Goal: Transaction & Acquisition: Purchase product/service

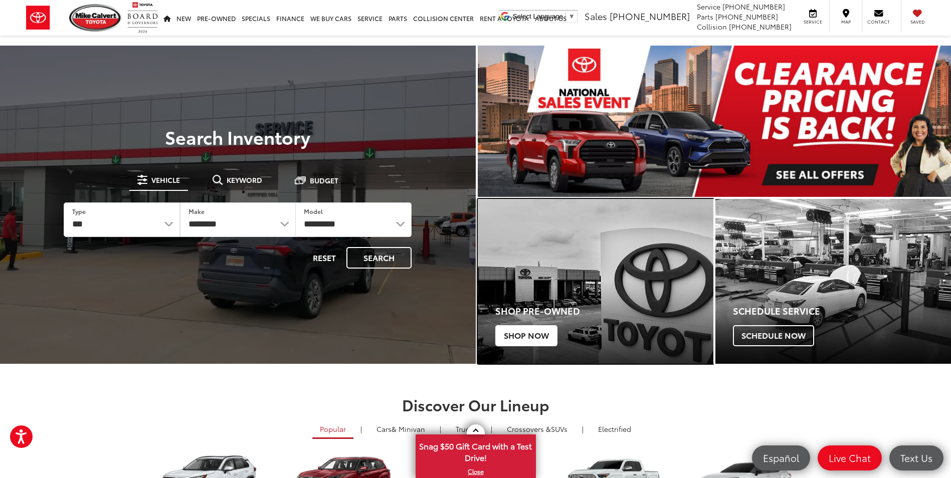
click at [522, 309] on h4 "Shop Pre-Owned" at bounding box center [604, 311] width 218 height 10
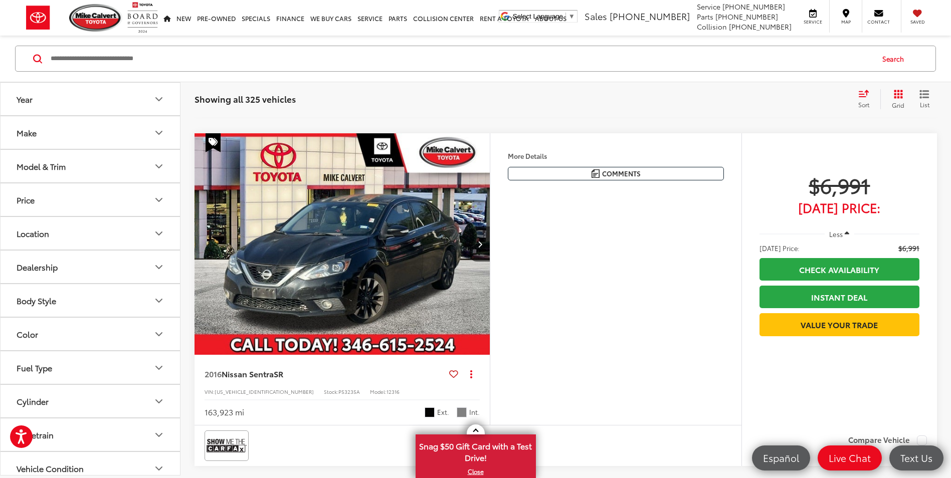
scroll to position [401, 0]
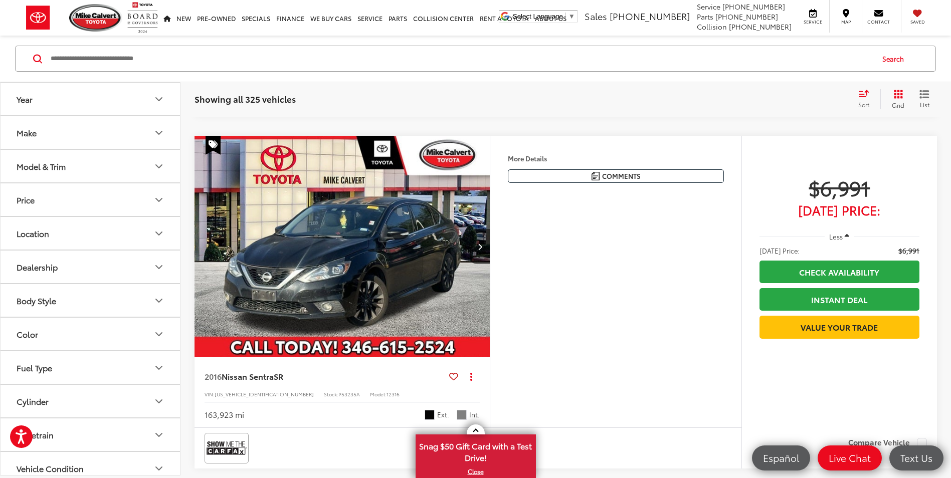
click at [481, 245] on icon "Next image" at bounding box center [480, 246] width 5 height 7
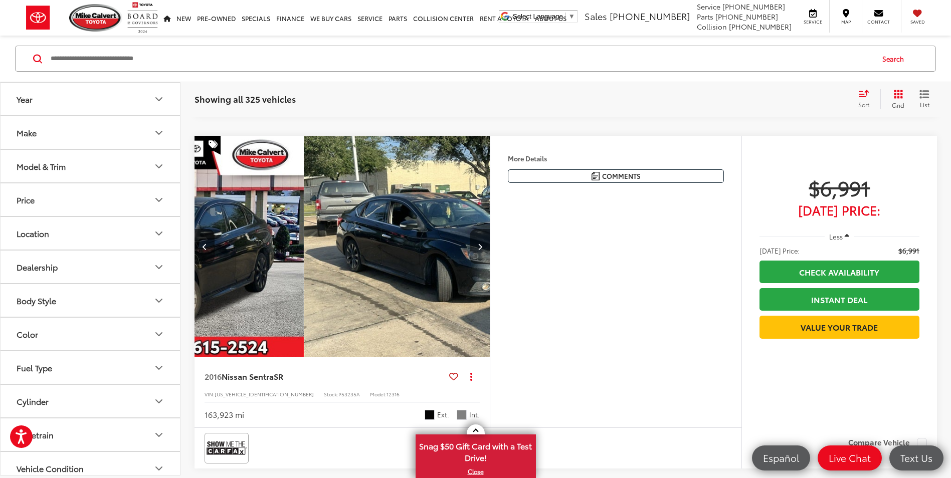
scroll to position [0, 297]
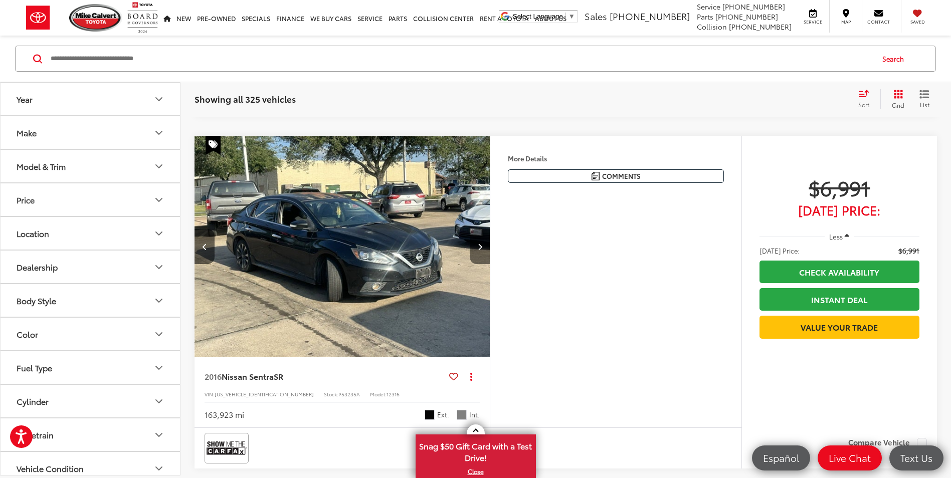
click at [481, 245] on icon "Next image" at bounding box center [480, 246] width 5 height 7
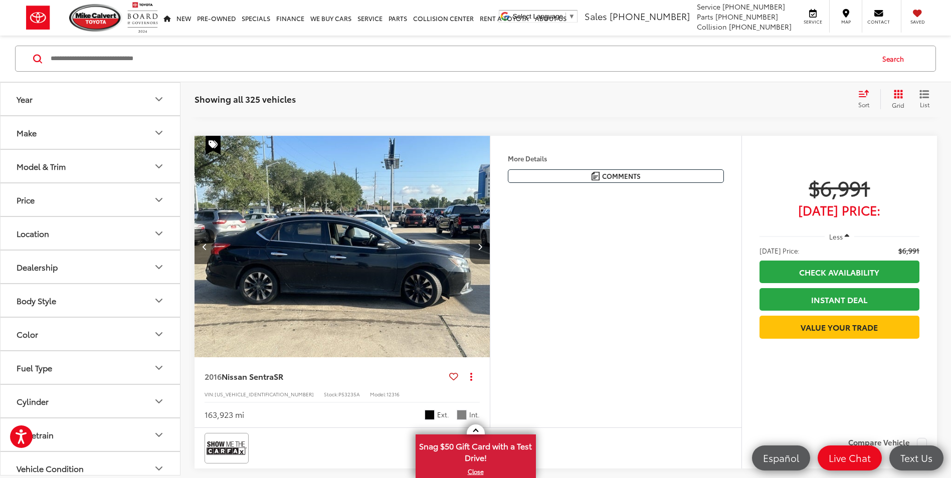
click at [481, 245] on icon "Next image" at bounding box center [480, 246] width 5 height 7
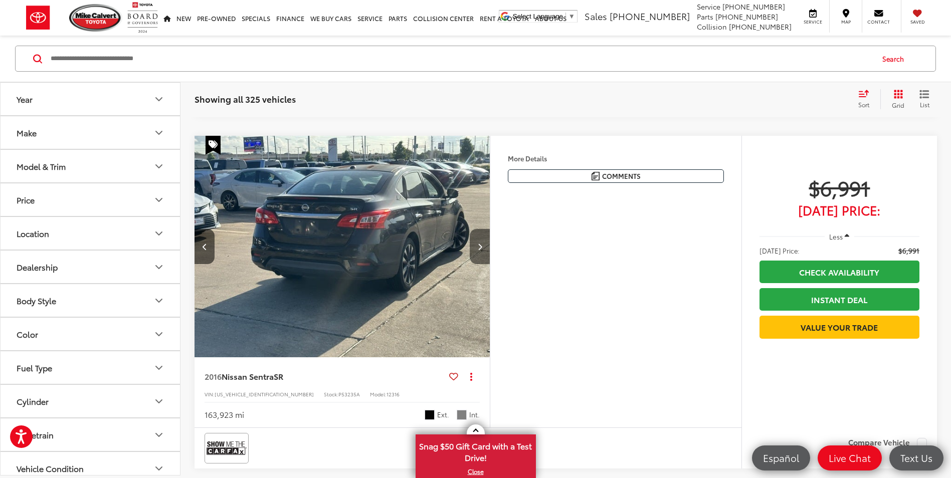
click at [481, 245] on icon "Next image" at bounding box center [480, 246] width 5 height 7
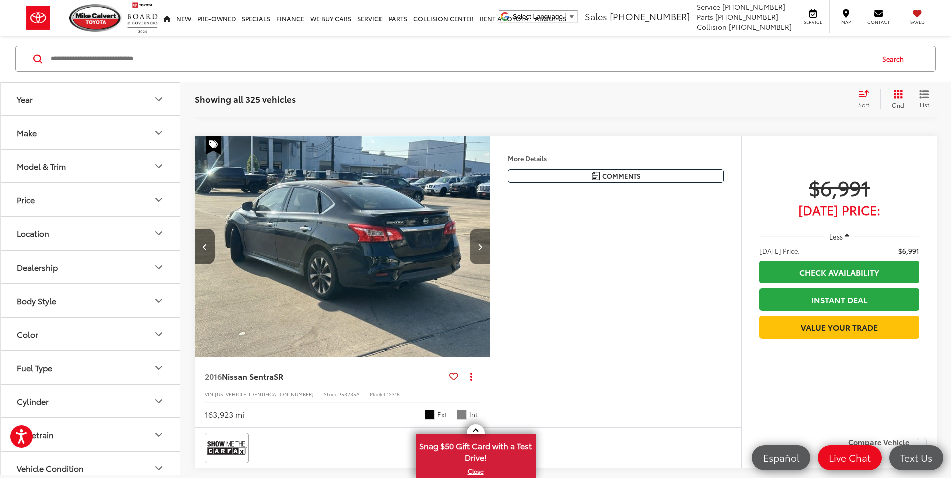
click at [481, 245] on icon "Next image" at bounding box center [480, 246] width 5 height 7
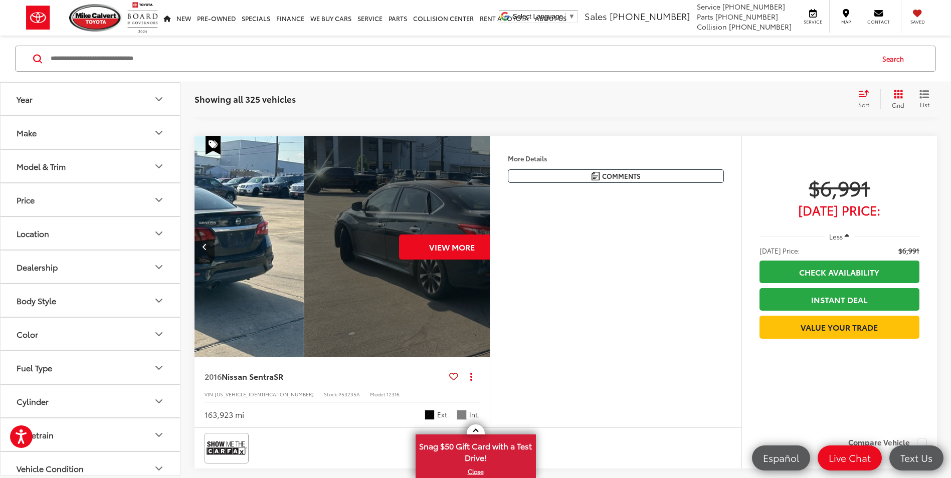
scroll to position [0, 1485]
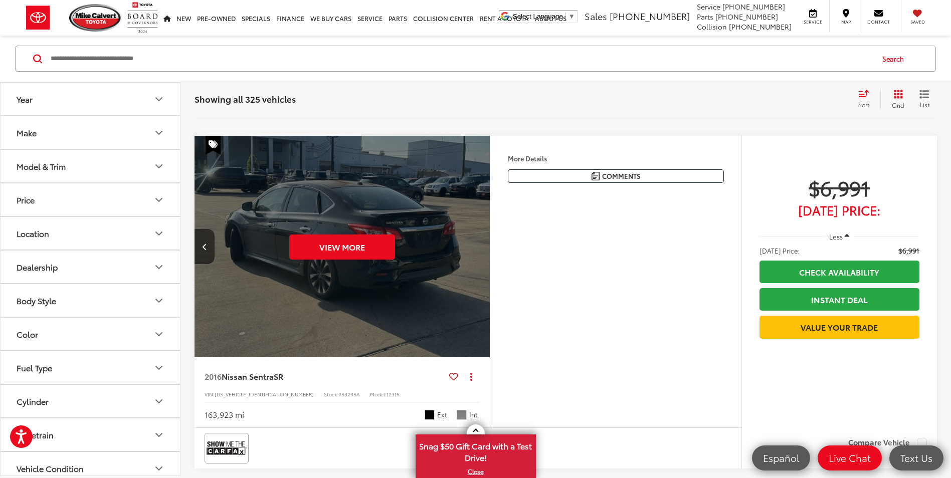
click at [481, 245] on div "View More" at bounding box center [342, 247] width 297 height 223
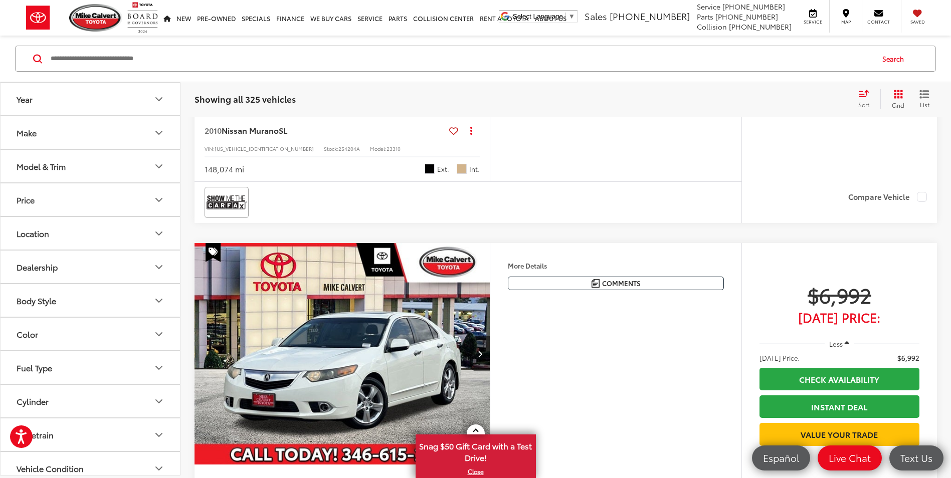
scroll to position [1068, 0]
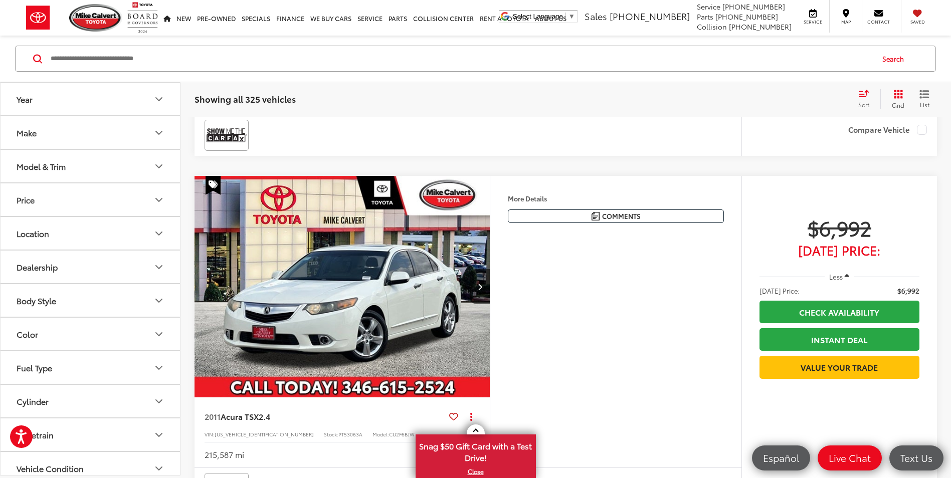
click at [394, 307] on img "2011 Acura TSX 2.4 0" at bounding box center [342, 287] width 297 height 223
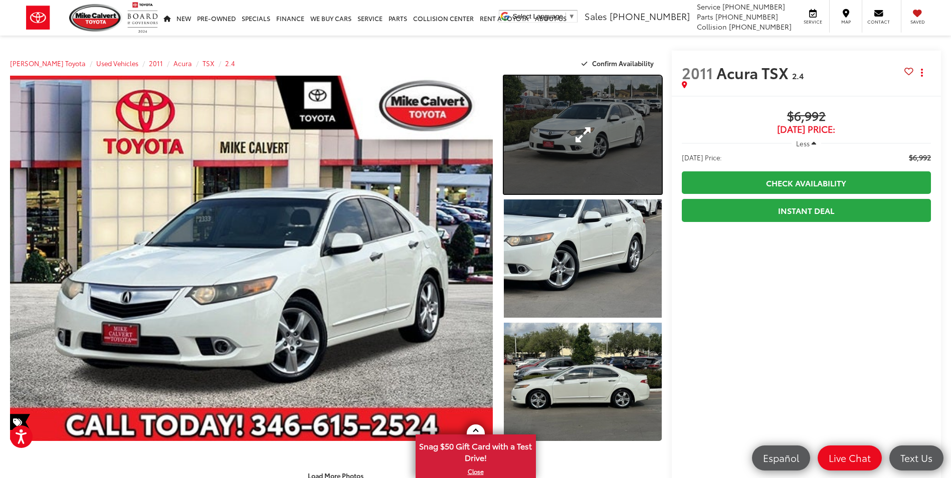
click at [578, 158] on link "Expand Photo 1" at bounding box center [582, 135] width 157 height 118
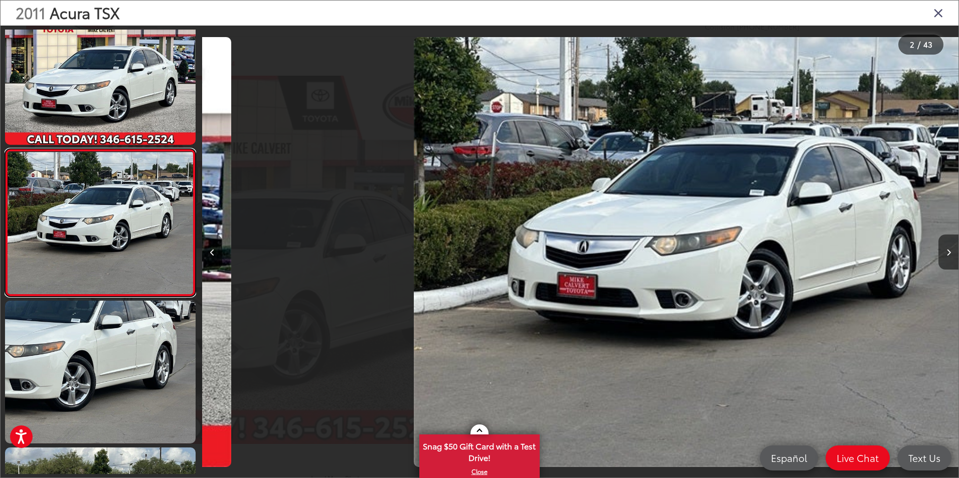
scroll to position [0, 756]
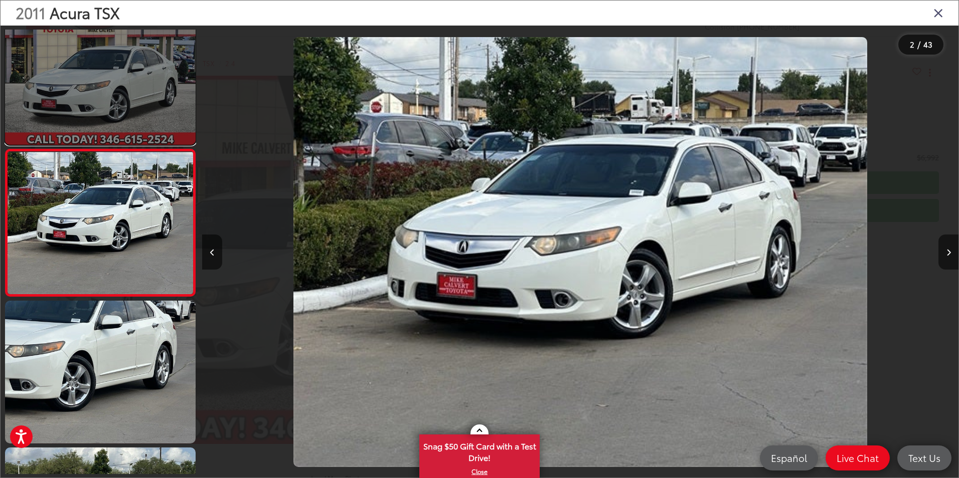
click at [102, 79] on link at bounding box center [100, 73] width 191 height 143
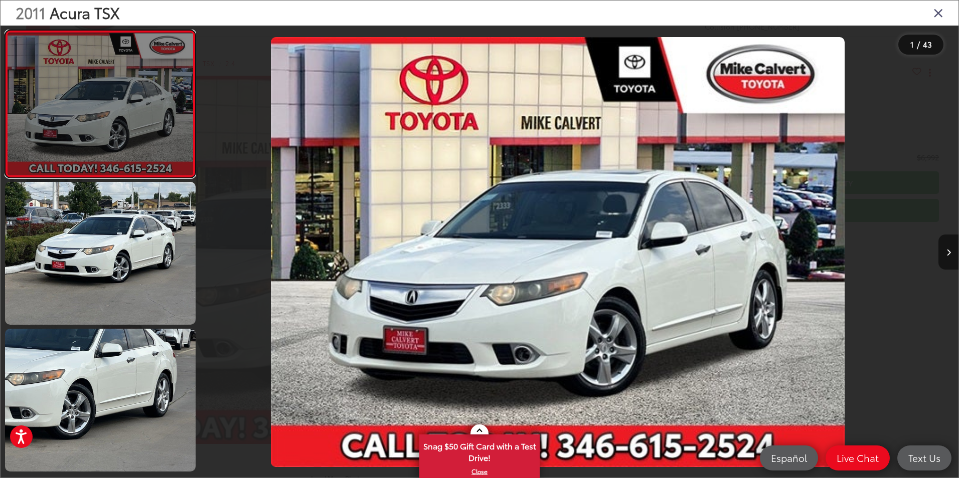
scroll to position [0, 0]
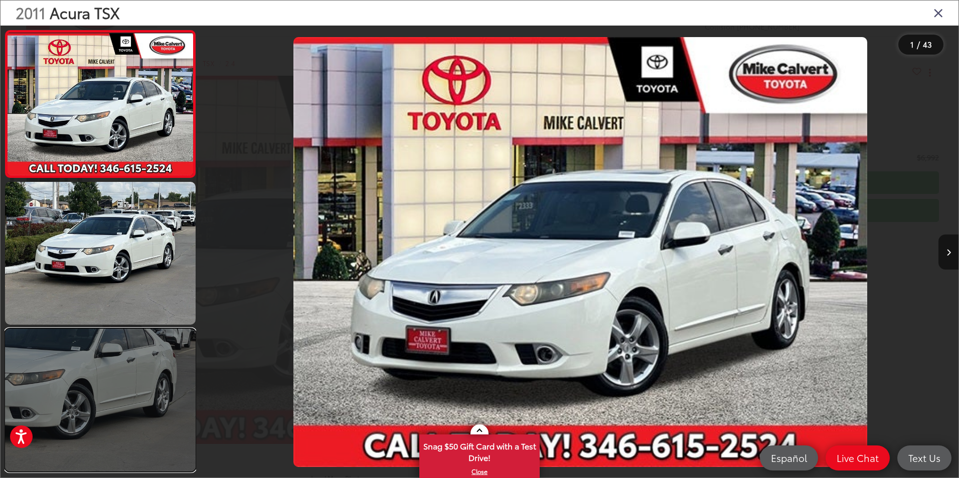
click at [108, 368] on link at bounding box center [100, 400] width 191 height 143
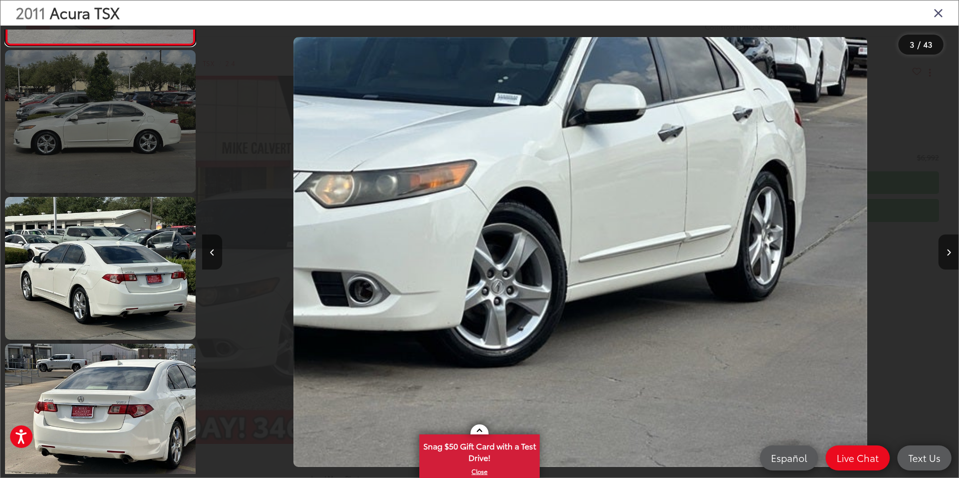
scroll to position [626, 0]
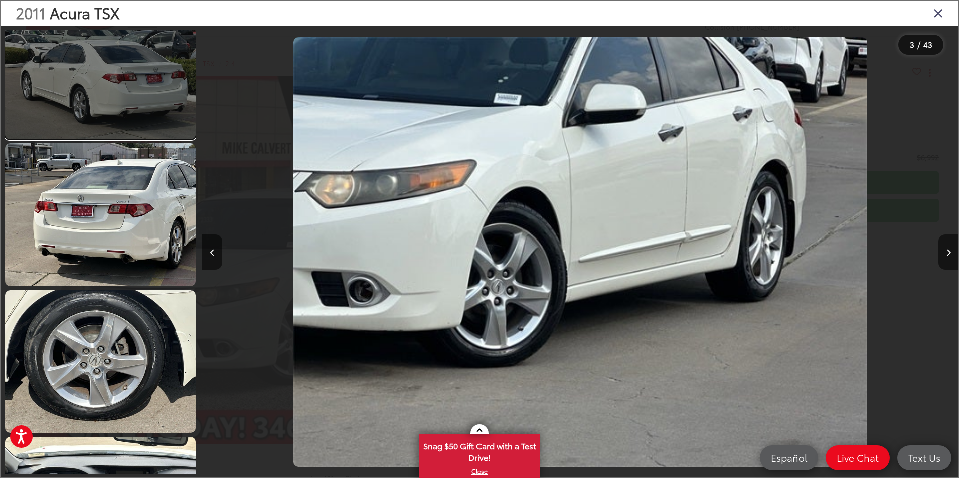
click at [122, 96] on link at bounding box center [100, 67] width 191 height 143
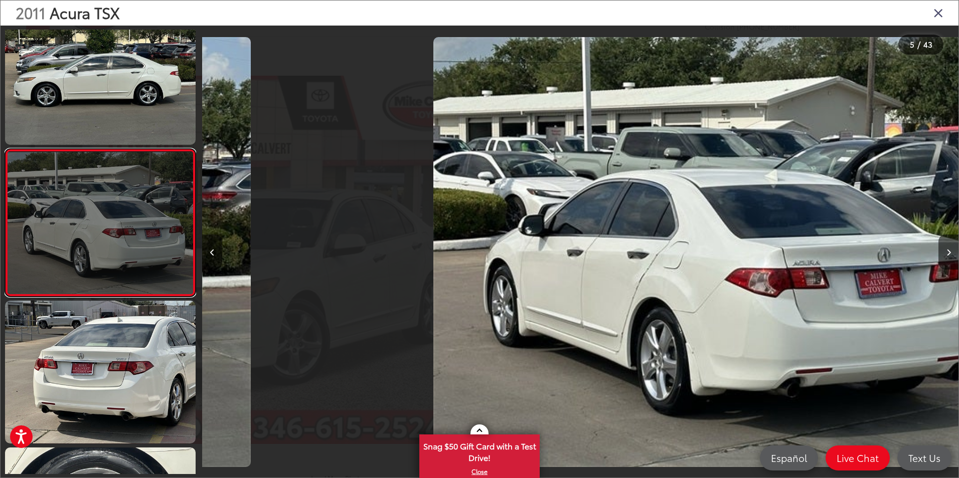
scroll to position [0, 3025]
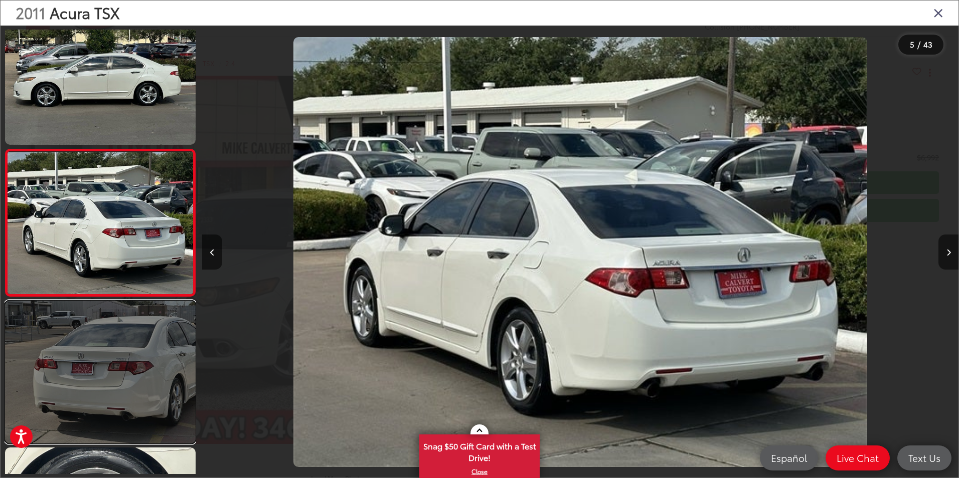
click at [133, 373] on link at bounding box center [100, 372] width 191 height 143
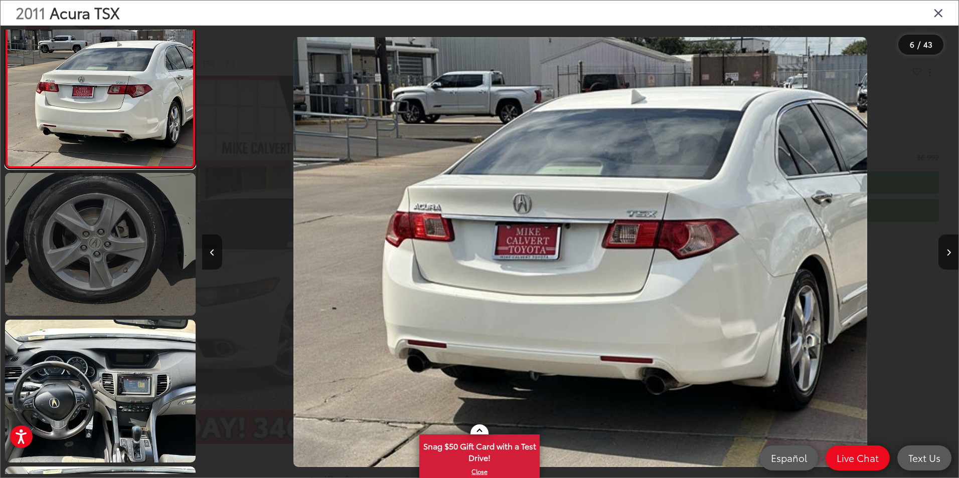
scroll to position [766, 0]
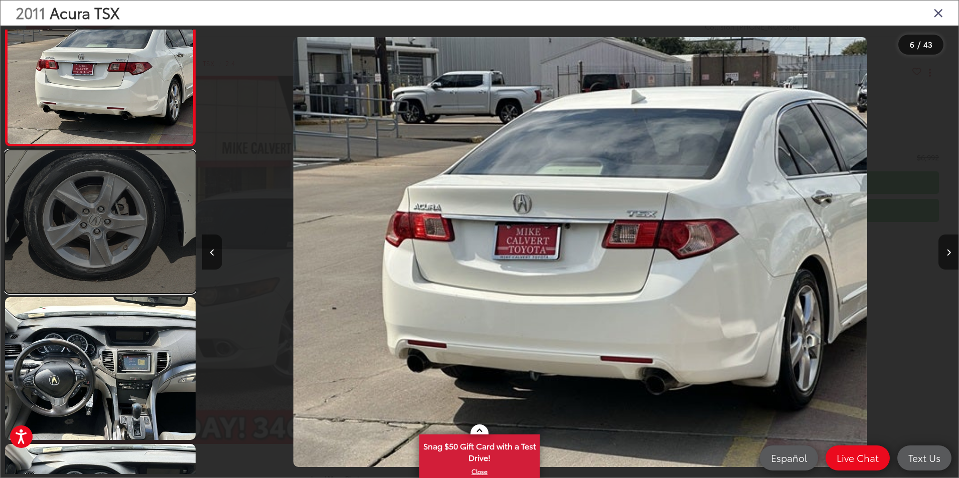
click at [112, 268] on link at bounding box center [100, 221] width 191 height 143
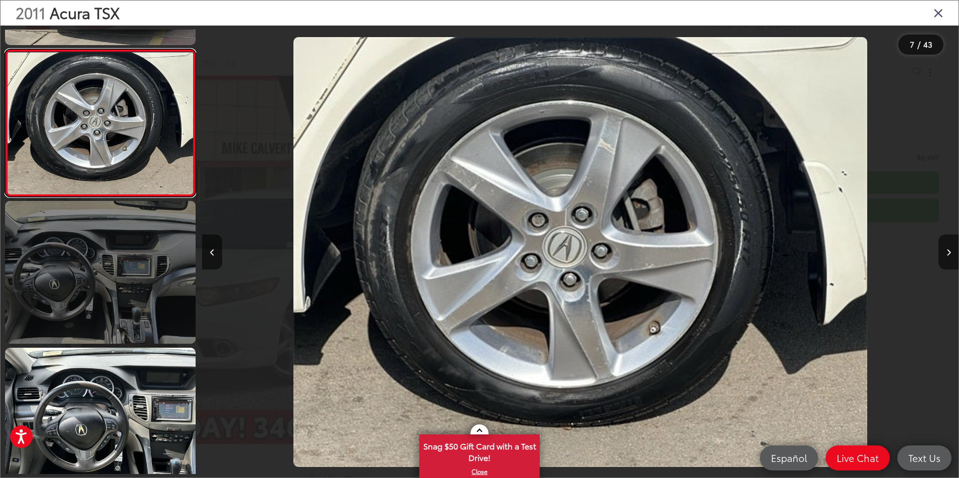
scroll to position [863, 0]
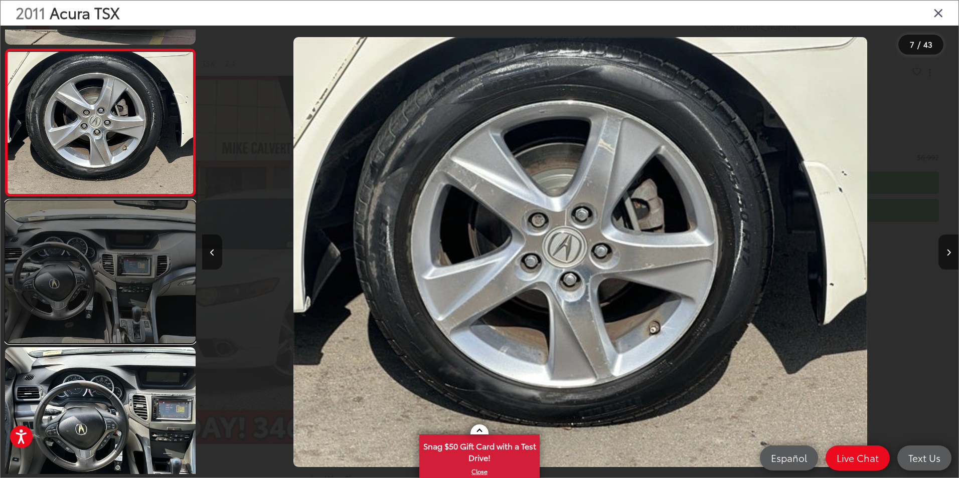
click at [94, 276] on link at bounding box center [100, 272] width 191 height 143
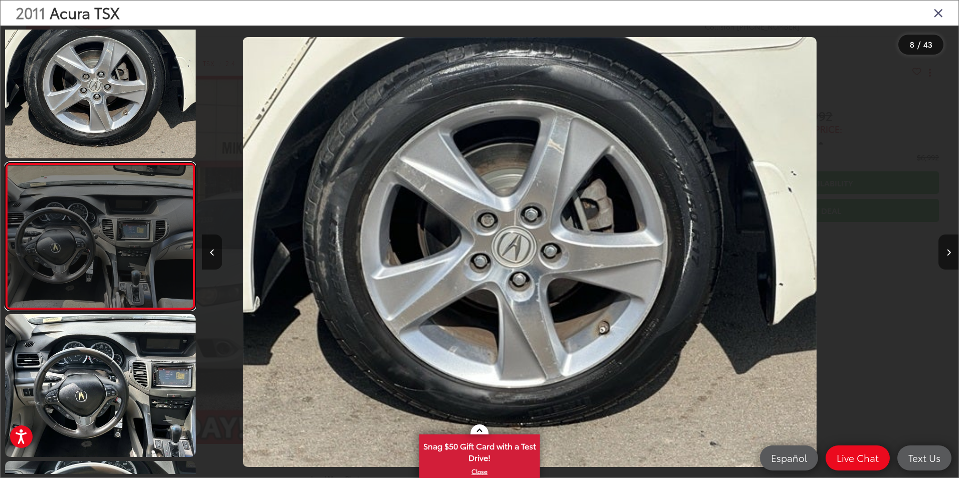
scroll to position [0, 0]
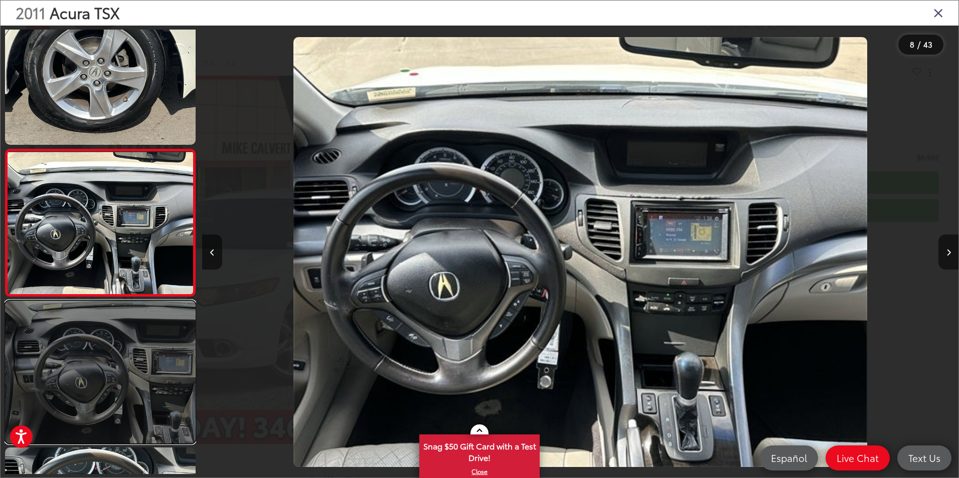
click at [82, 390] on link at bounding box center [100, 372] width 191 height 143
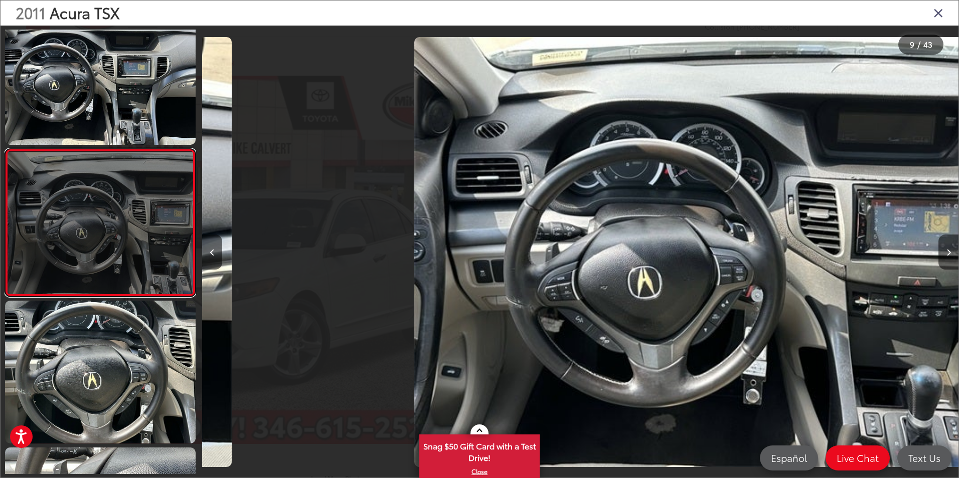
scroll to position [0, 6049]
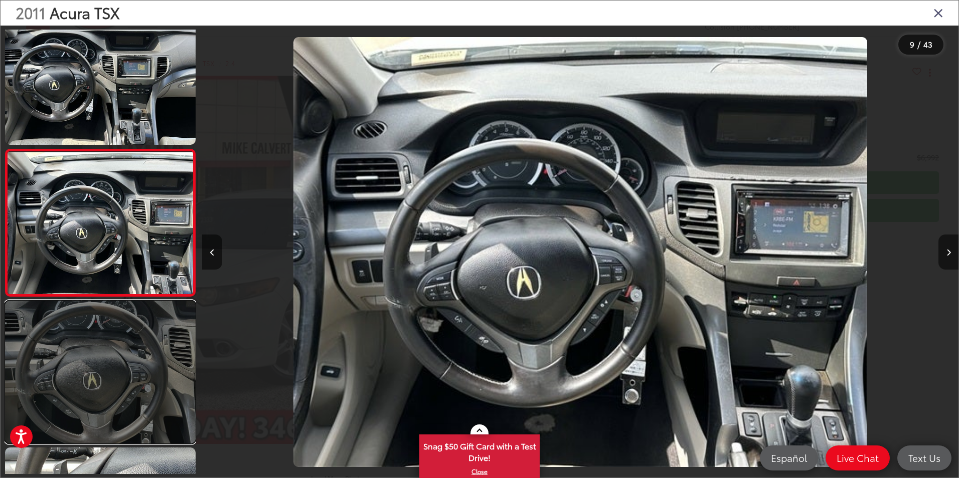
click at [71, 408] on link at bounding box center [100, 372] width 191 height 143
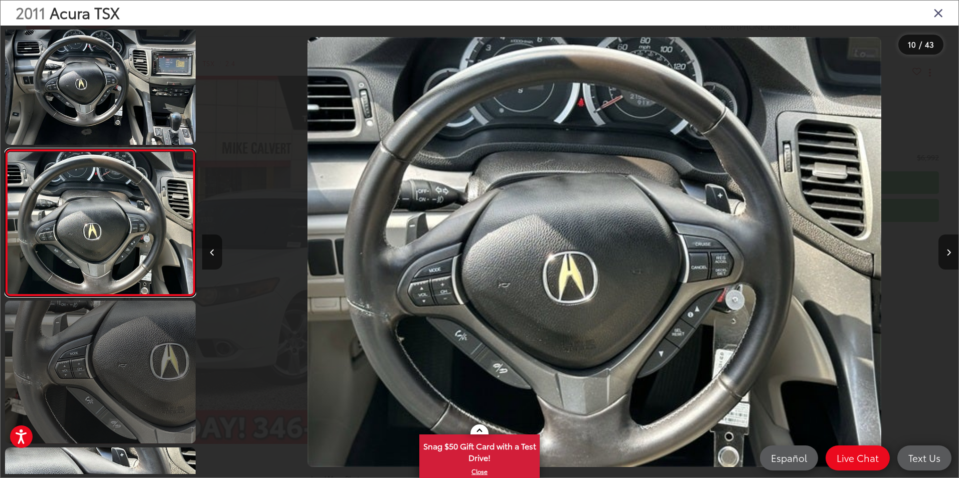
scroll to position [0, 6806]
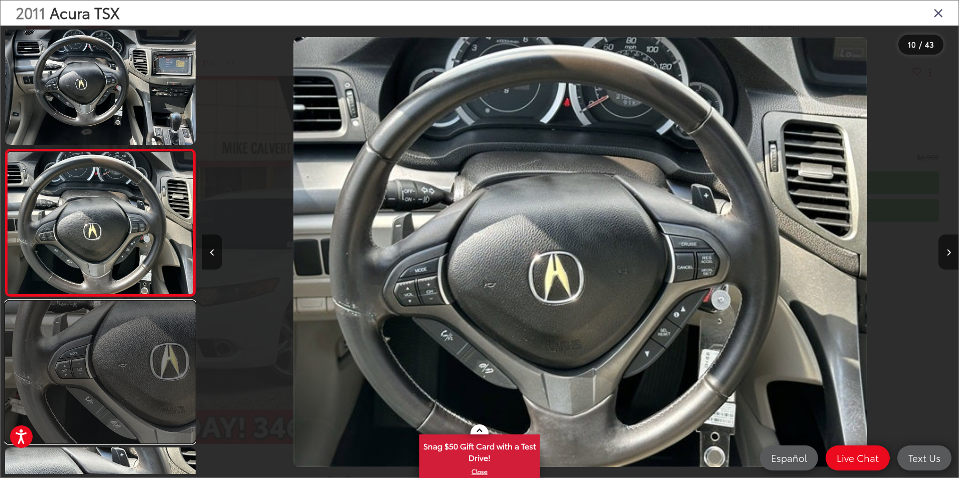
click at [92, 378] on link at bounding box center [100, 372] width 191 height 143
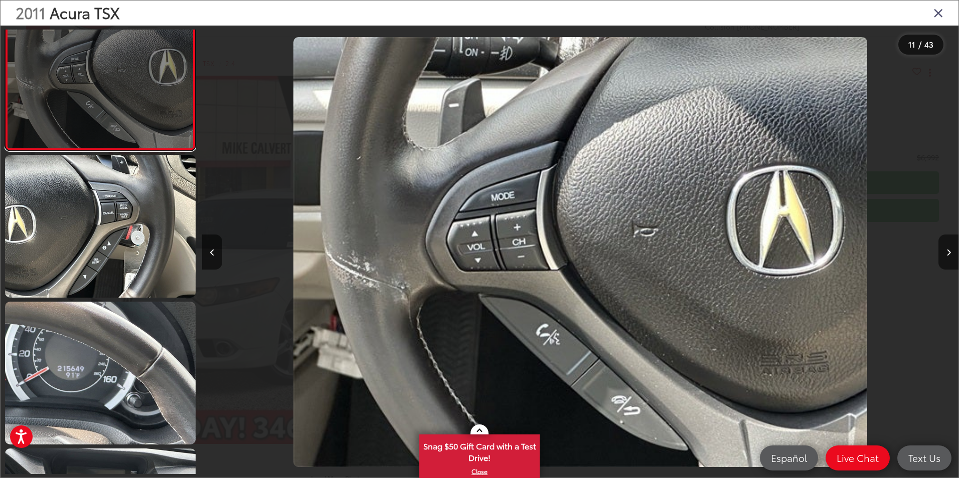
scroll to position [1551, 0]
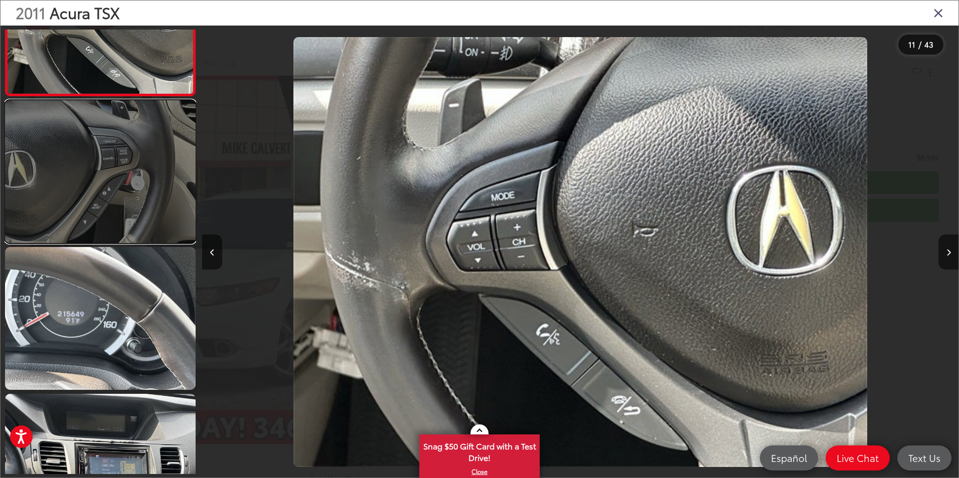
click at [137, 210] on link at bounding box center [100, 171] width 191 height 143
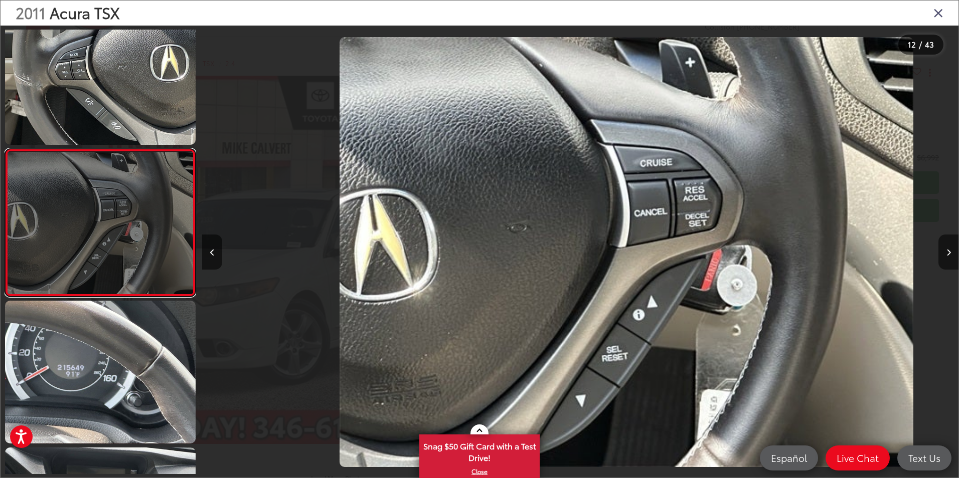
scroll to position [0, 8318]
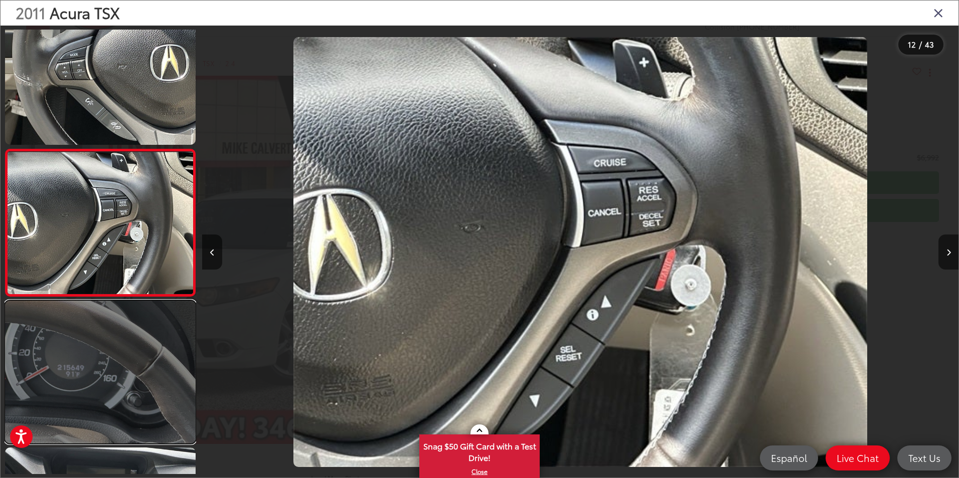
click at [82, 349] on link at bounding box center [100, 372] width 191 height 143
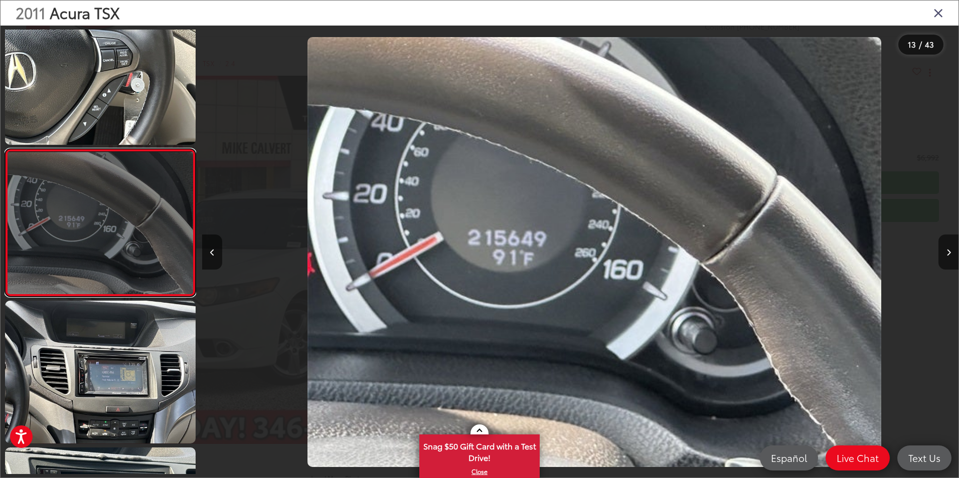
scroll to position [0, 9074]
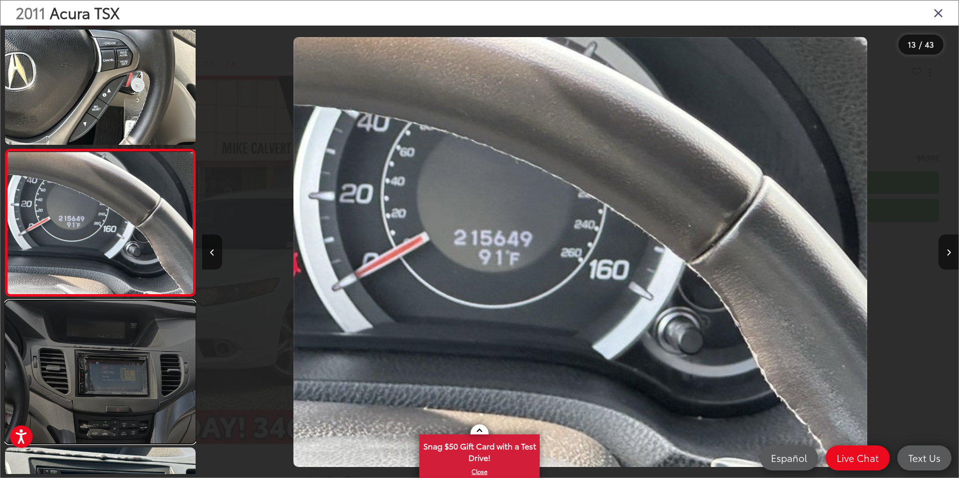
click at [76, 380] on link at bounding box center [100, 372] width 191 height 143
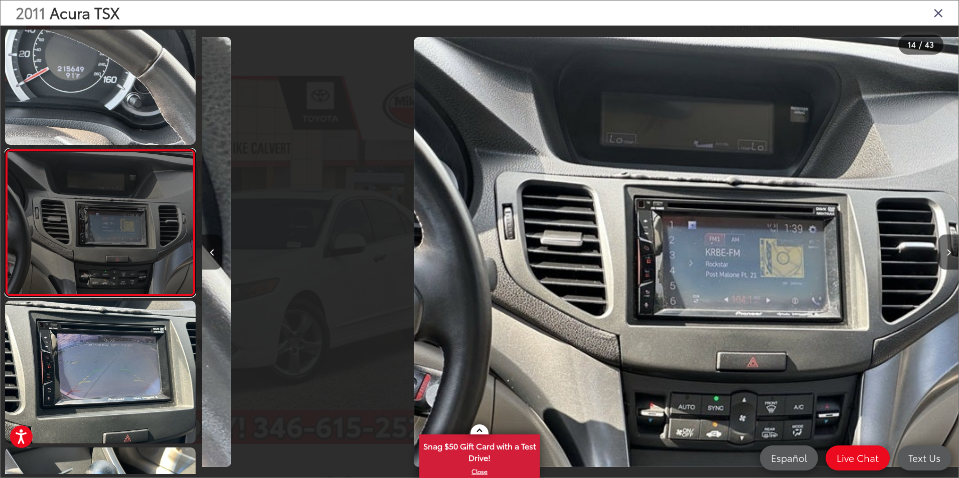
scroll to position [0, 9830]
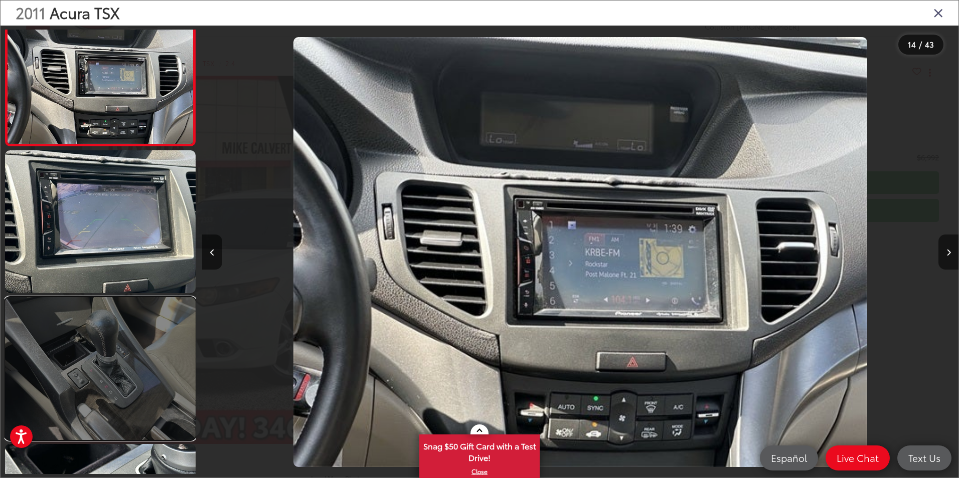
click at [99, 370] on link at bounding box center [100, 368] width 191 height 143
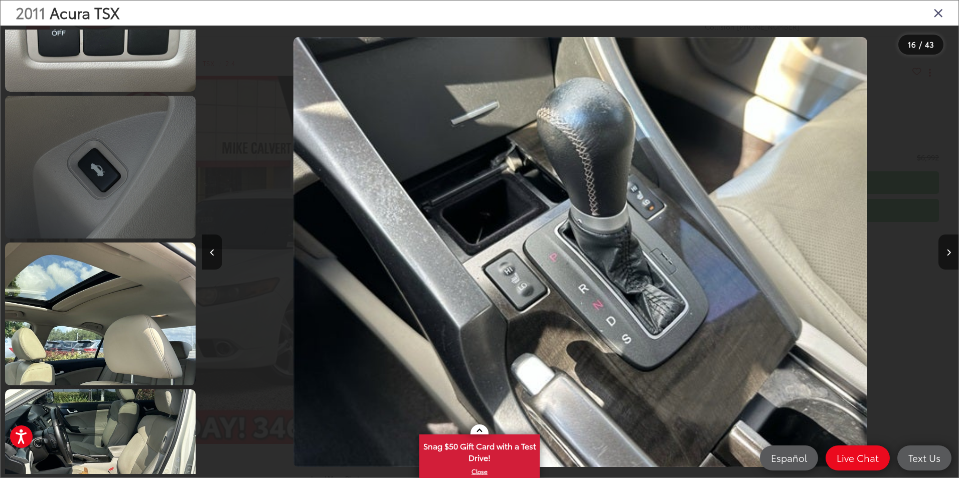
scroll to position [2637, 0]
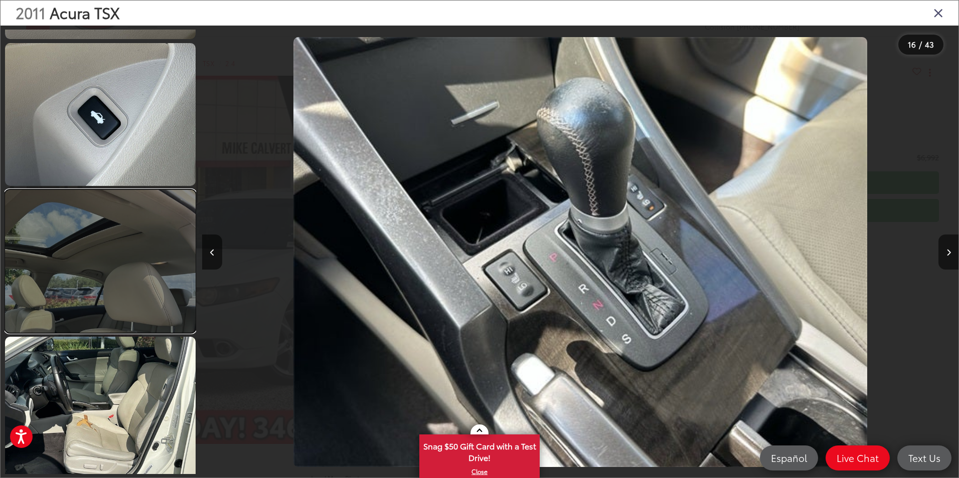
click at [99, 301] on link at bounding box center [100, 261] width 191 height 143
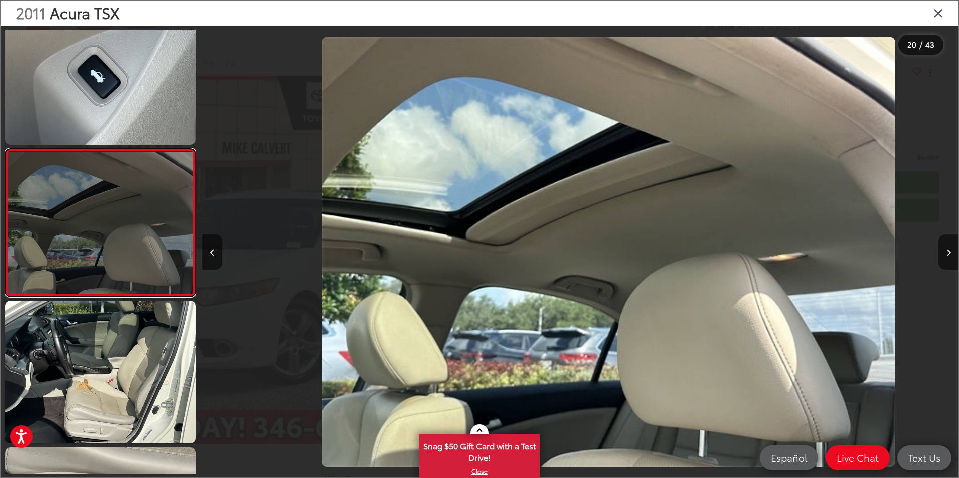
scroll to position [0, 14367]
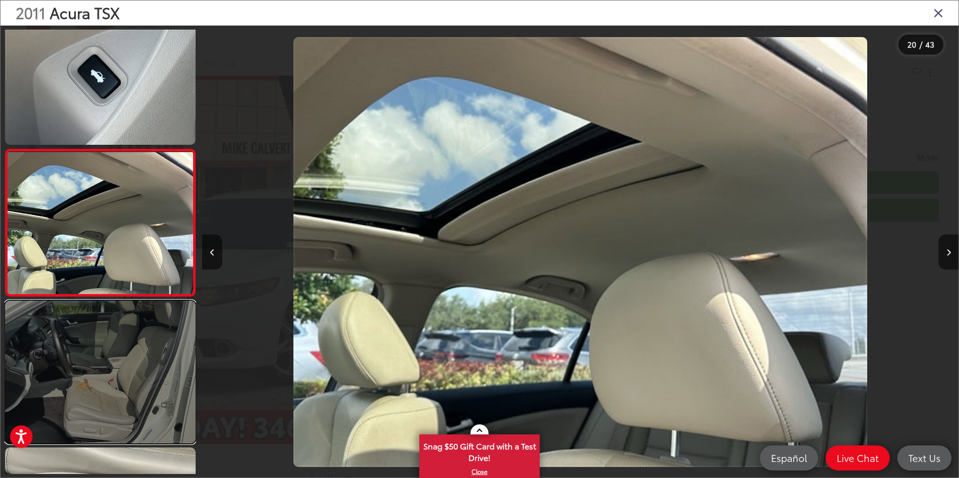
click at [87, 347] on link at bounding box center [100, 372] width 191 height 143
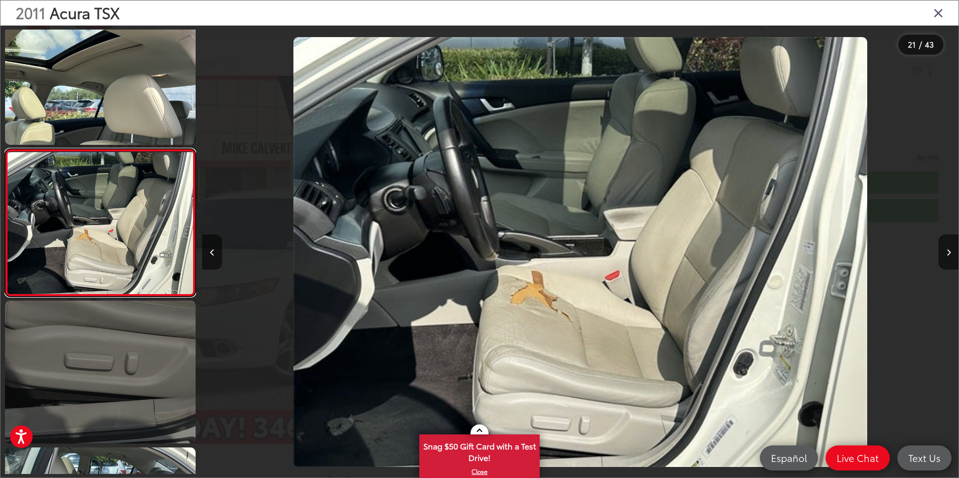
scroll to position [2870, 0]
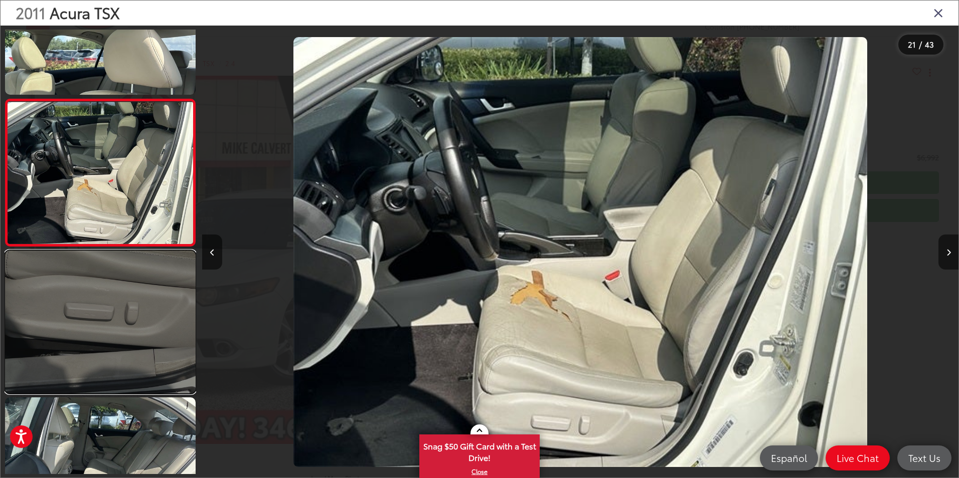
click at [104, 360] on link at bounding box center [100, 322] width 191 height 143
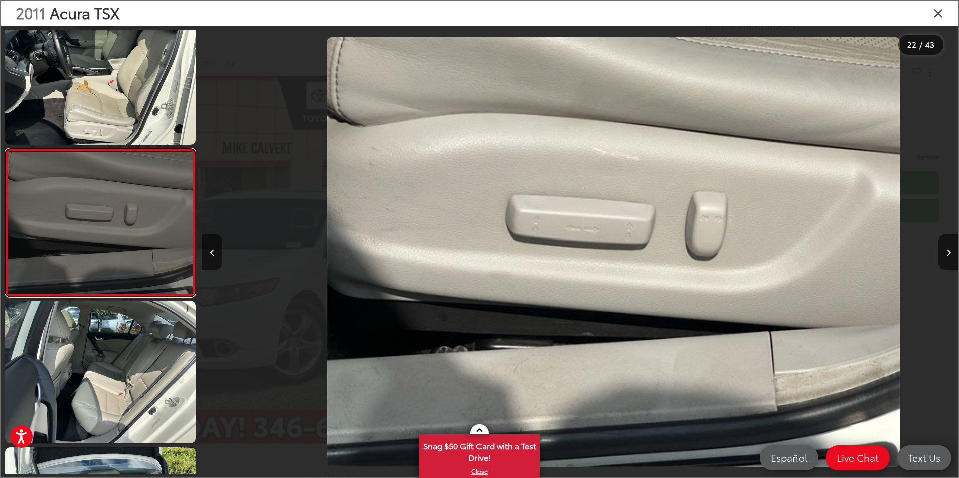
scroll to position [0, 15880]
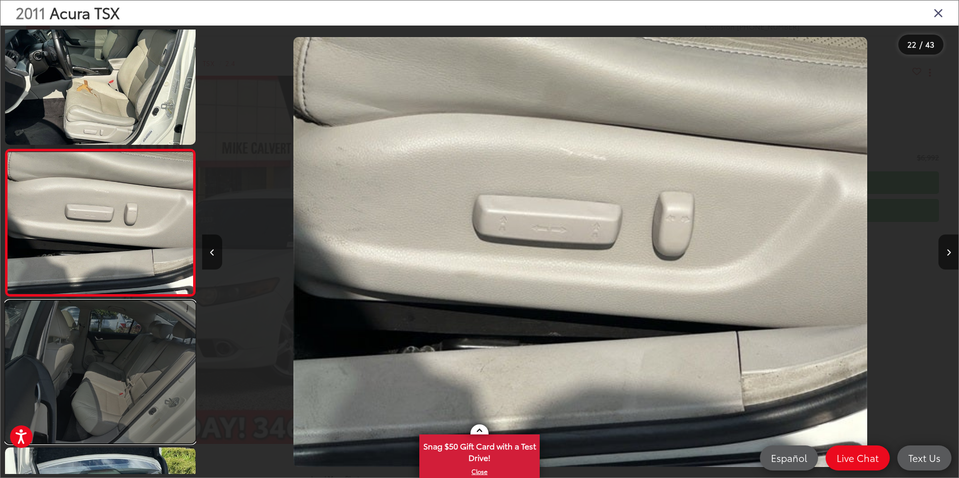
click at [94, 372] on link at bounding box center [100, 372] width 191 height 143
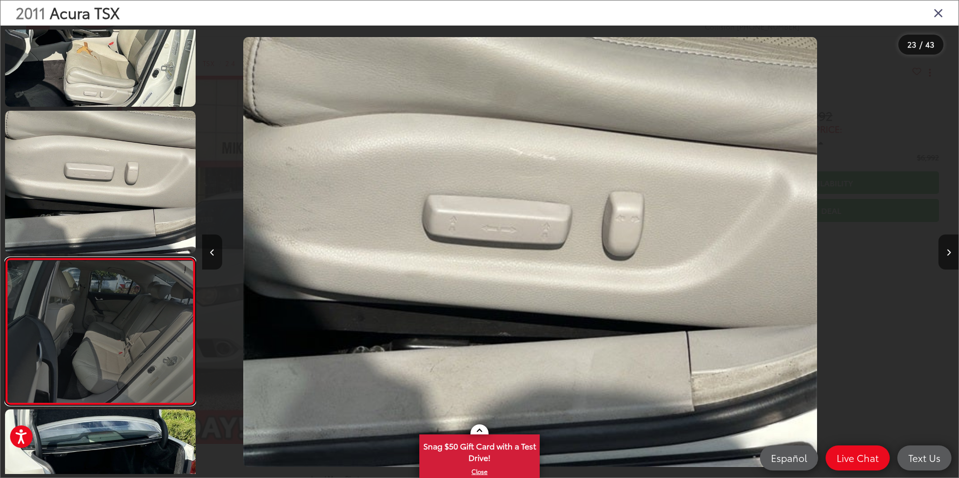
scroll to position [3075, 0]
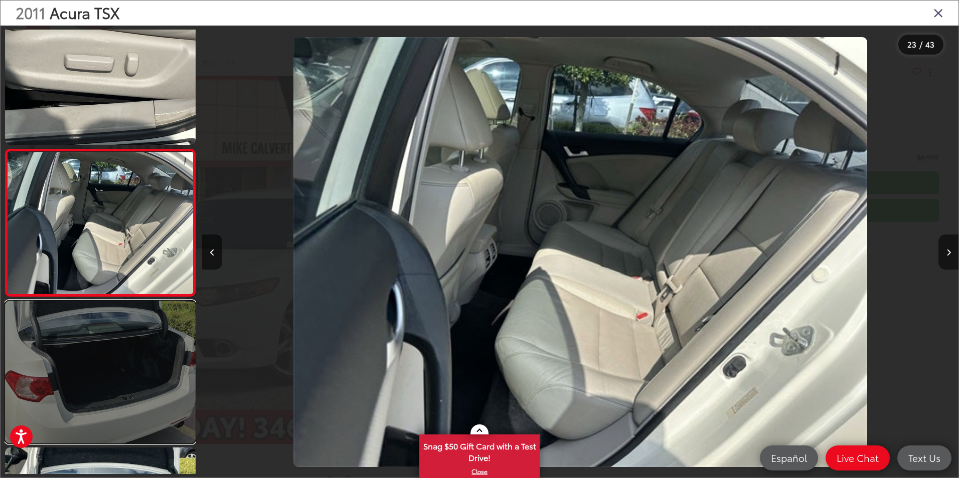
click at [91, 375] on link at bounding box center [100, 372] width 191 height 143
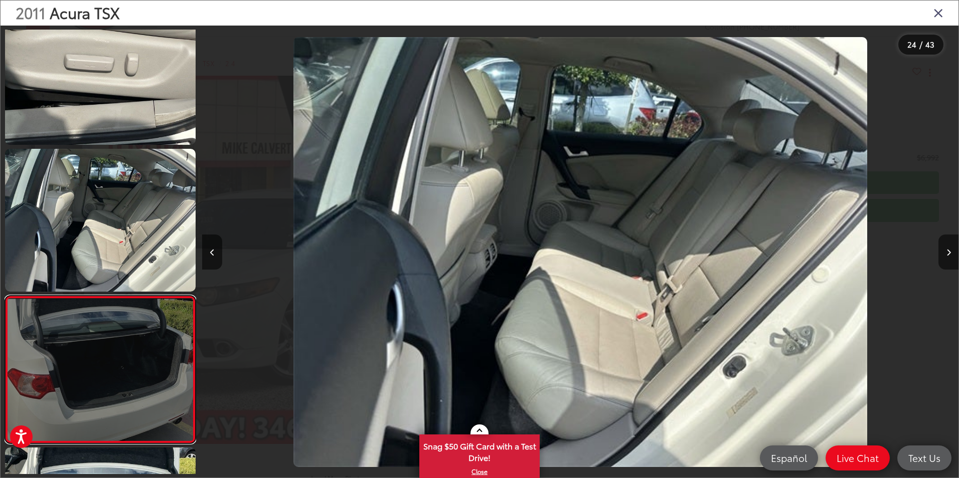
scroll to position [0, 16842]
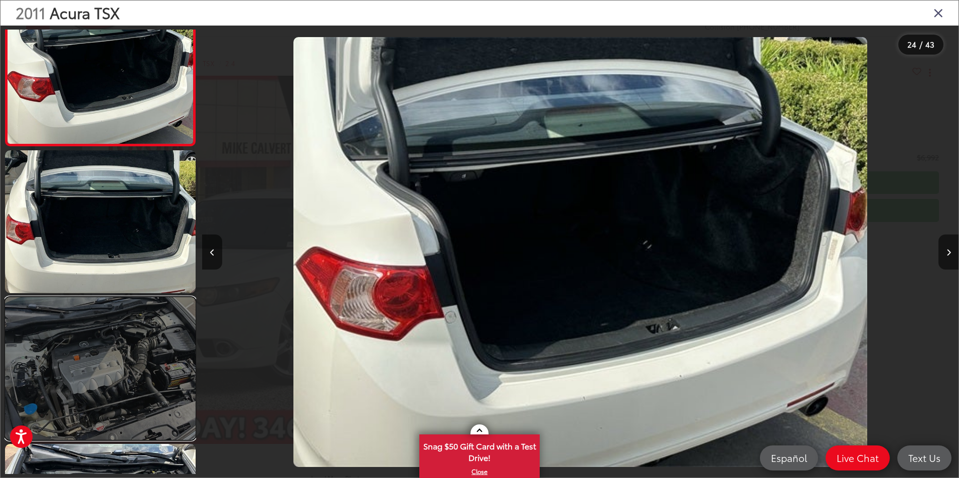
click at [102, 385] on link at bounding box center [100, 368] width 191 height 143
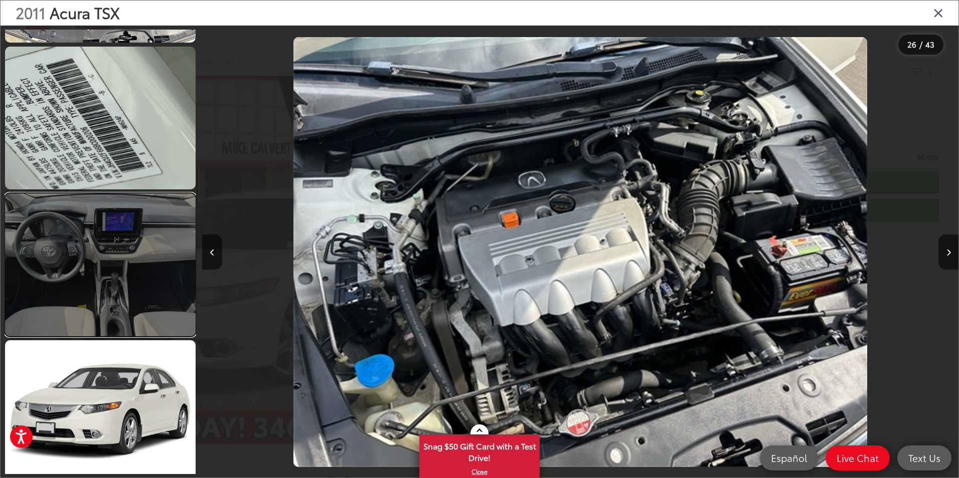
click at [135, 286] on link at bounding box center [100, 265] width 191 height 143
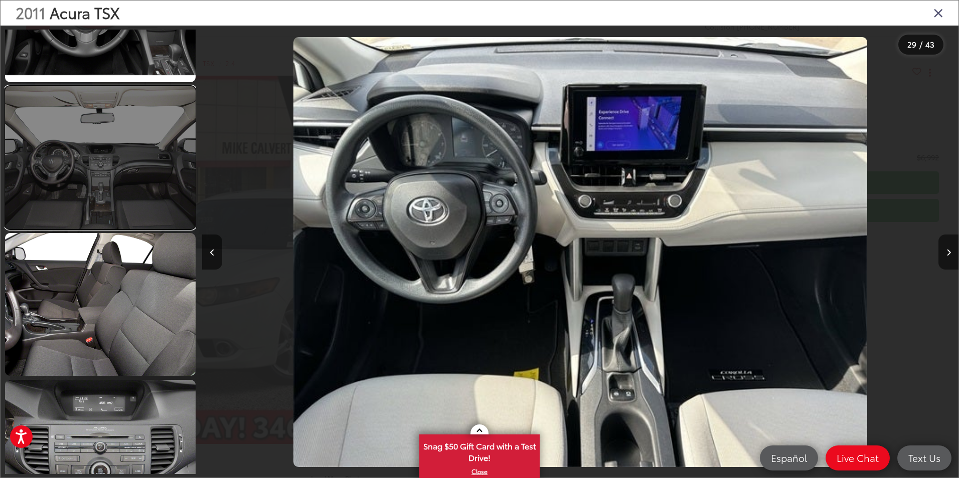
click at [116, 209] on link at bounding box center [100, 157] width 191 height 143
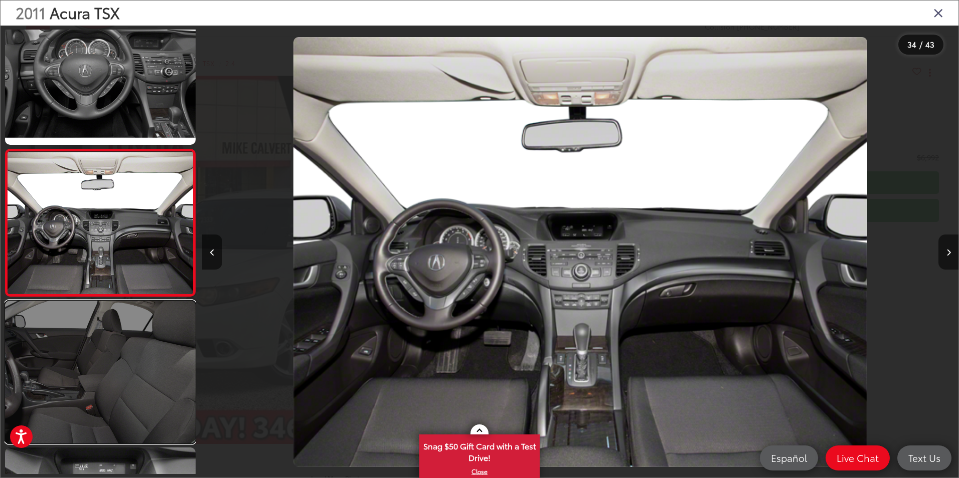
click at [83, 387] on link at bounding box center [100, 372] width 191 height 143
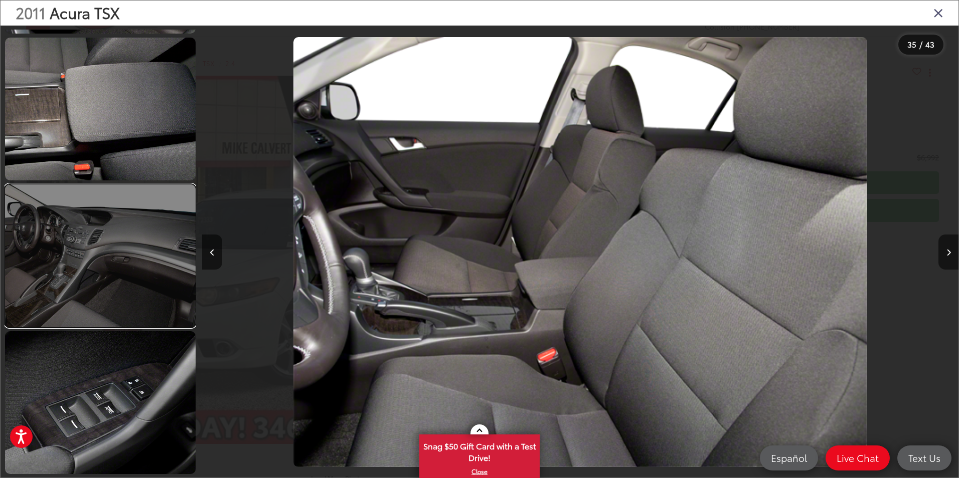
click at [136, 302] on link at bounding box center [100, 256] width 191 height 143
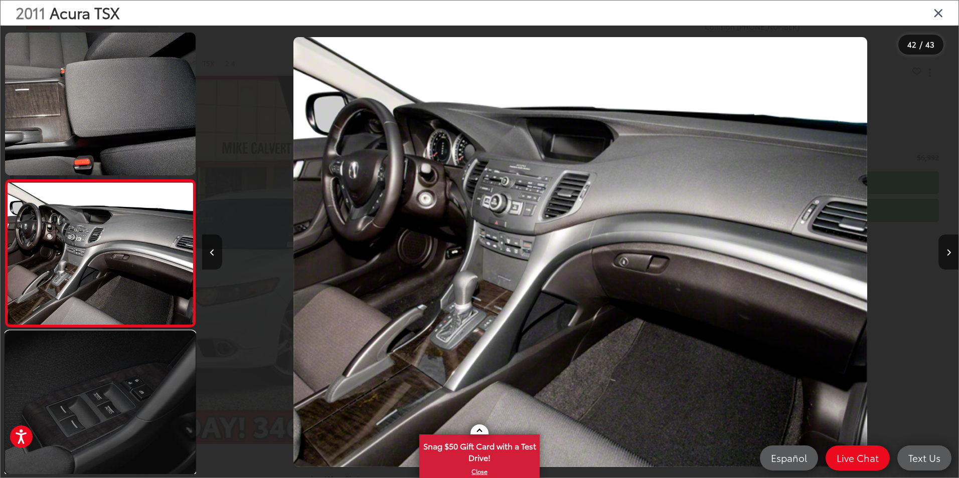
click at [117, 381] on link at bounding box center [100, 402] width 191 height 143
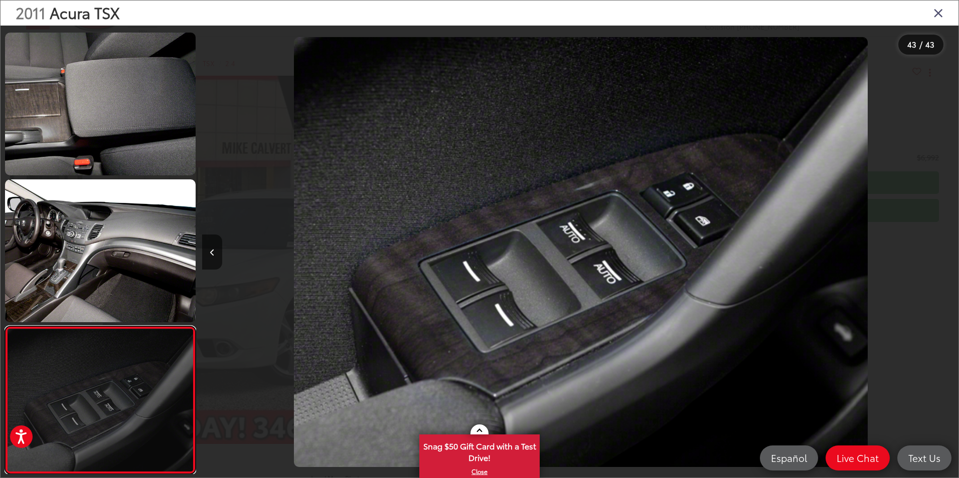
scroll to position [0, 31760]
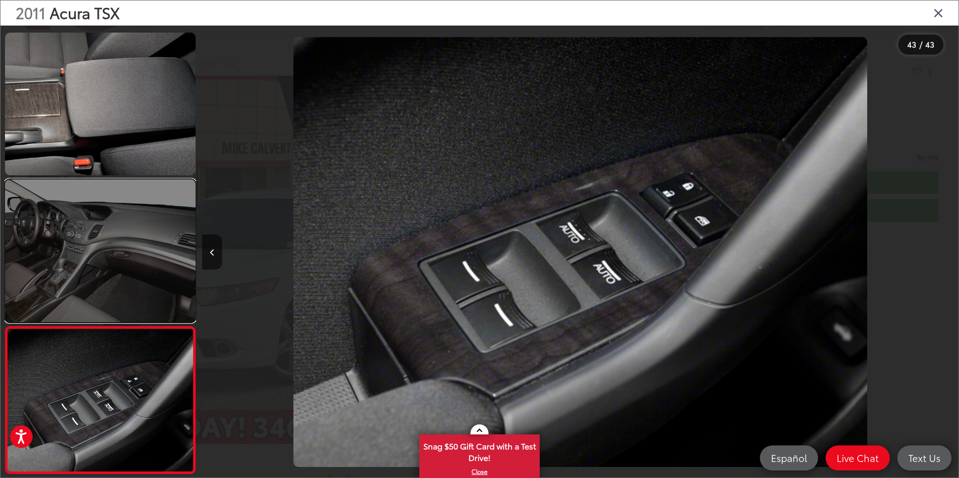
click at [145, 289] on link at bounding box center [100, 251] width 191 height 143
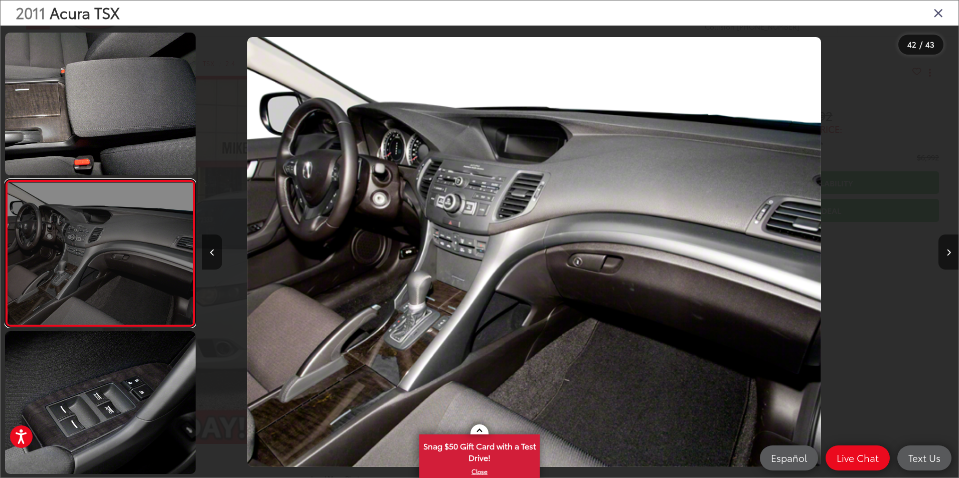
scroll to position [0, 31003]
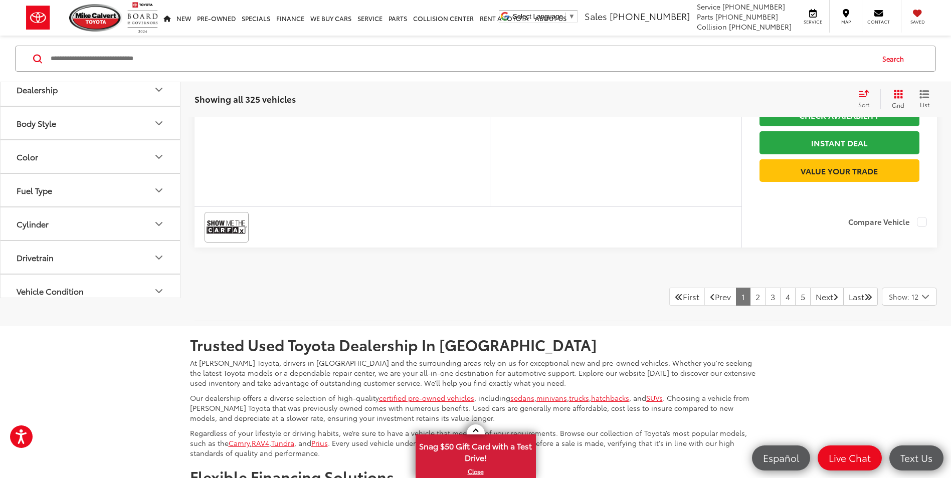
scroll to position [4126, 0]
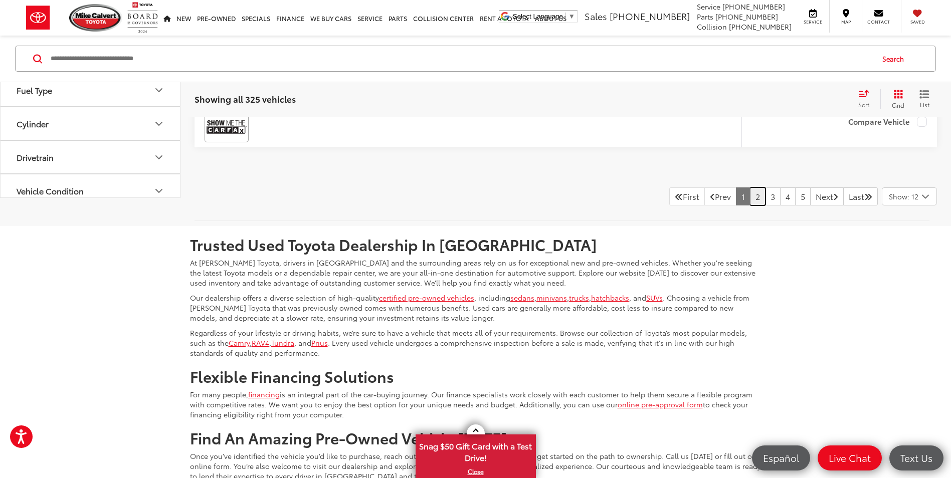
click at [750, 206] on link "2" at bounding box center [758, 197] width 16 height 18
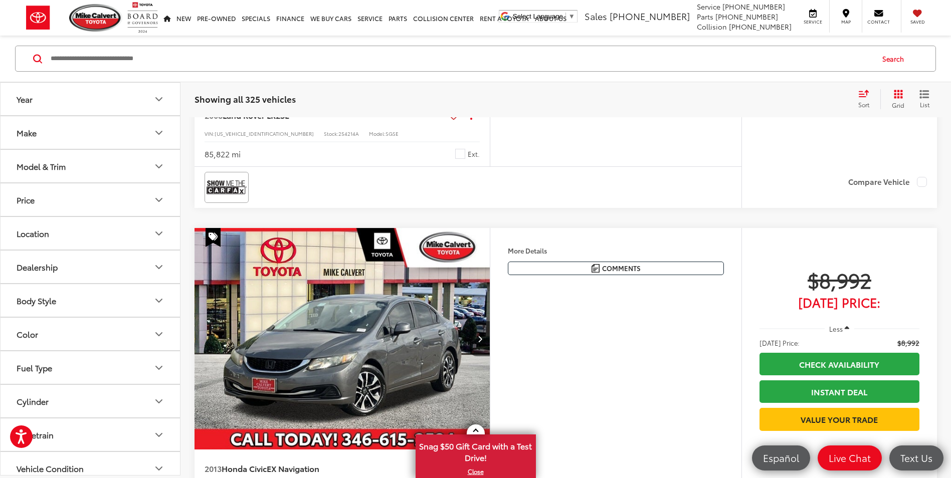
scroll to position [366, 0]
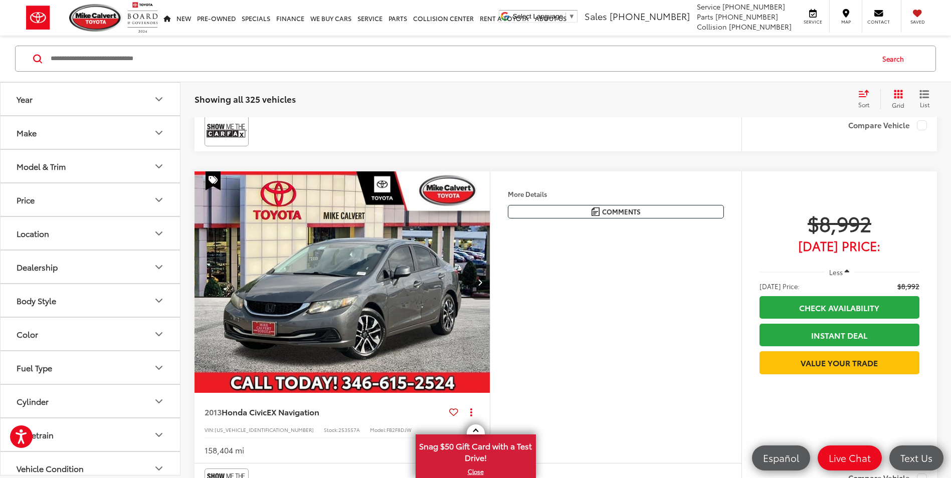
click at [480, 281] on icon "Next image" at bounding box center [480, 282] width 5 height 7
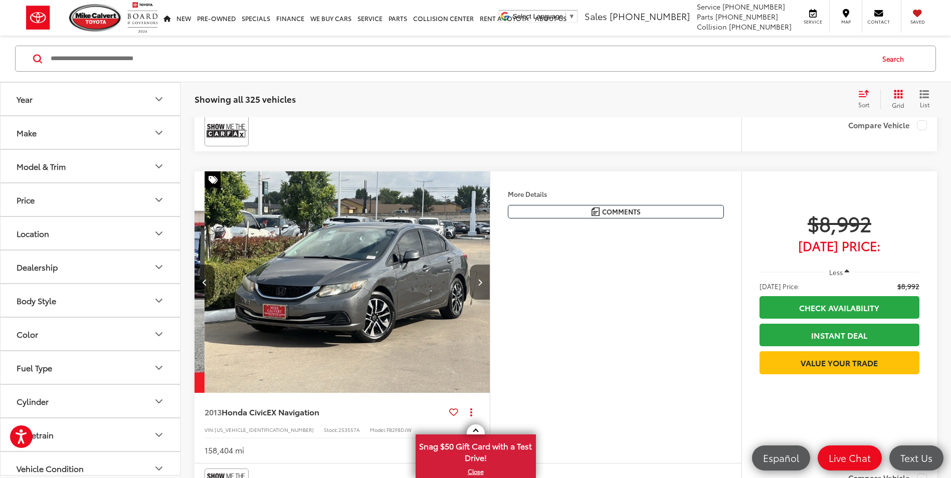
scroll to position [0, 297]
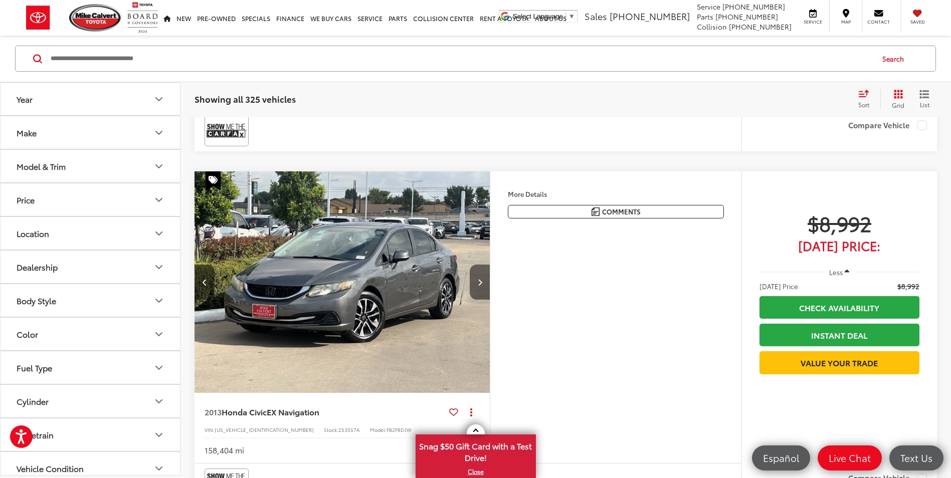
click at [479, 281] on icon "Next image" at bounding box center [480, 282] width 5 height 7
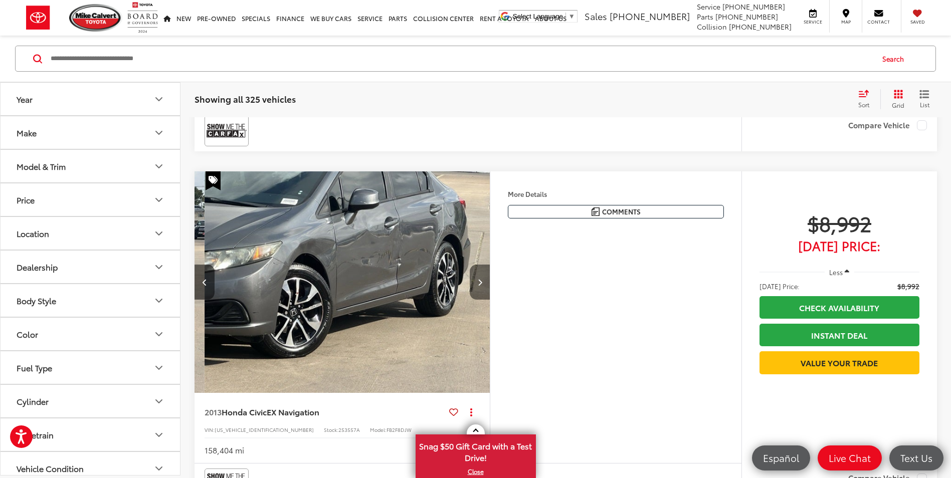
scroll to position [0, 594]
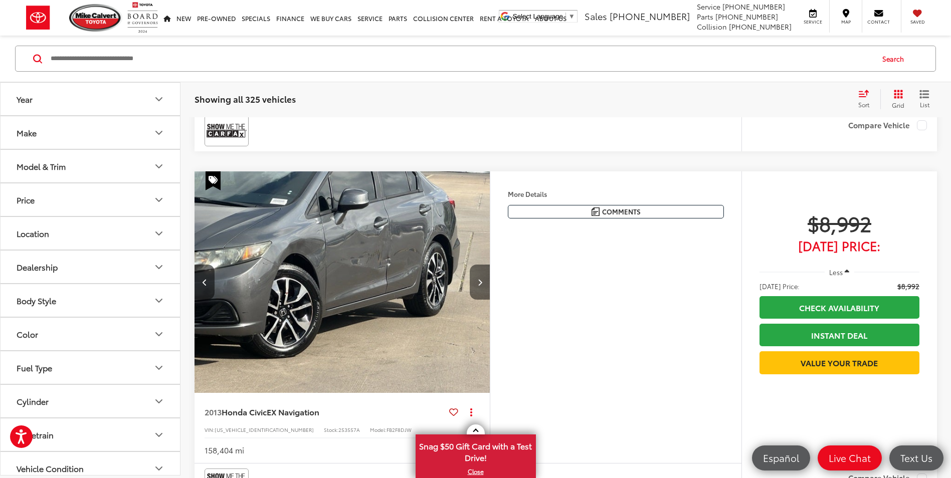
click at [479, 281] on icon "Next image" at bounding box center [480, 282] width 5 height 7
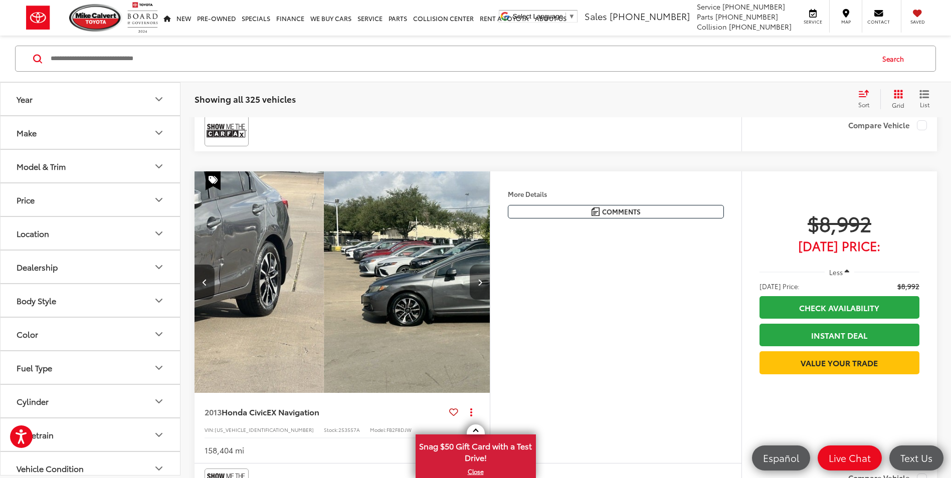
scroll to position [0, 891]
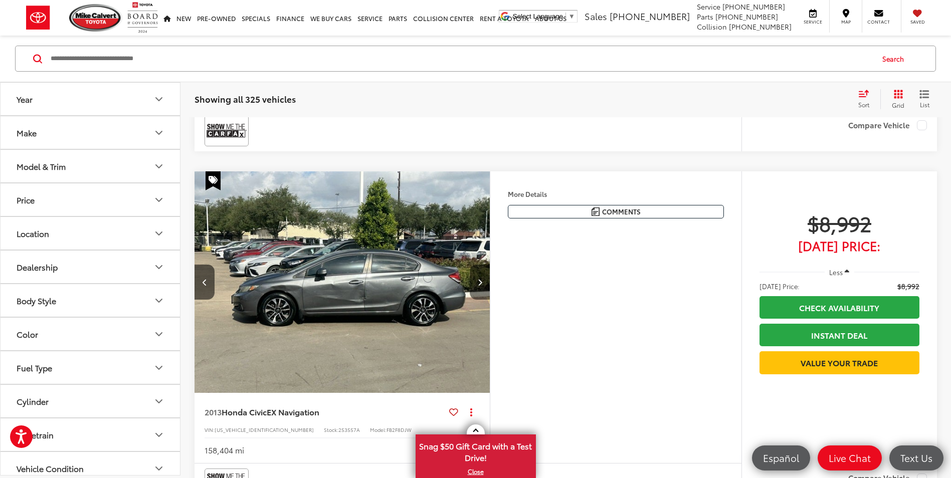
click at [479, 281] on icon "Next image" at bounding box center [480, 282] width 5 height 7
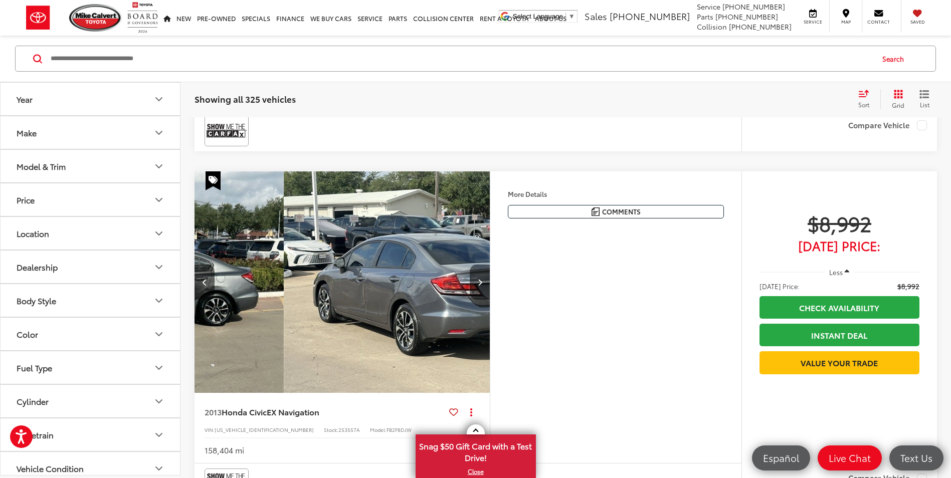
scroll to position [0, 1187]
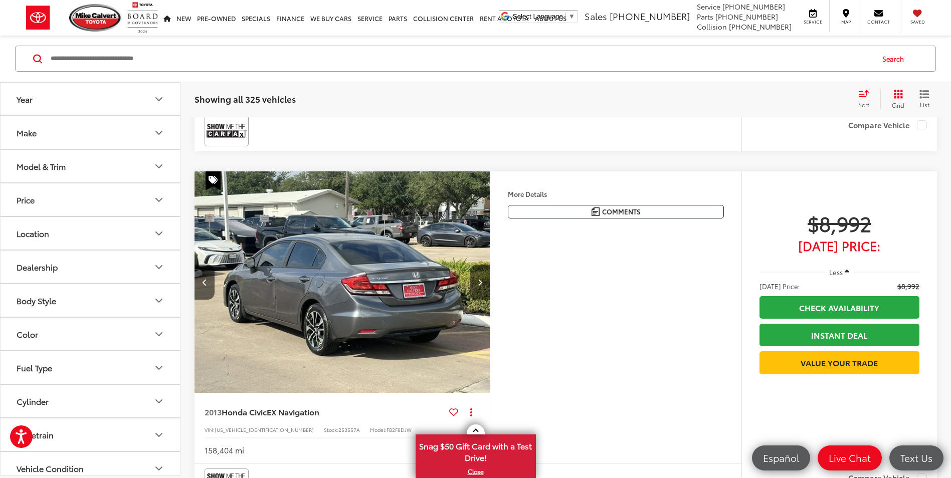
click at [479, 281] on icon "Next image" at bounding box center [480, 282] width 5 height 7
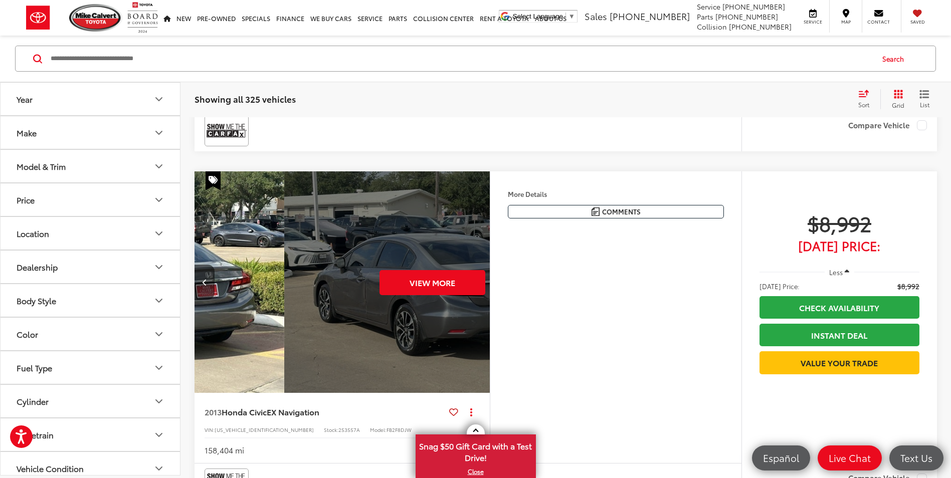
scroll to position [0, 1485]
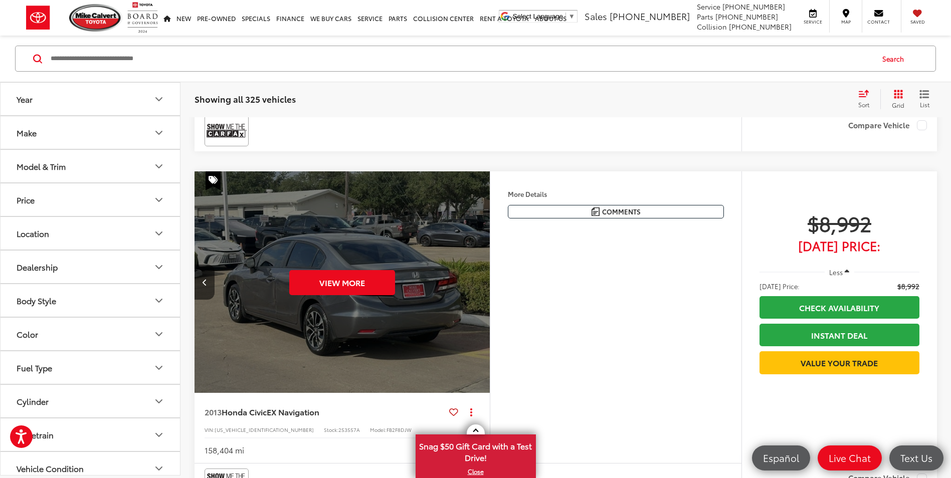
click at [479, 281] on div "View More" at bounding box center [342, 282] width 297 height 223
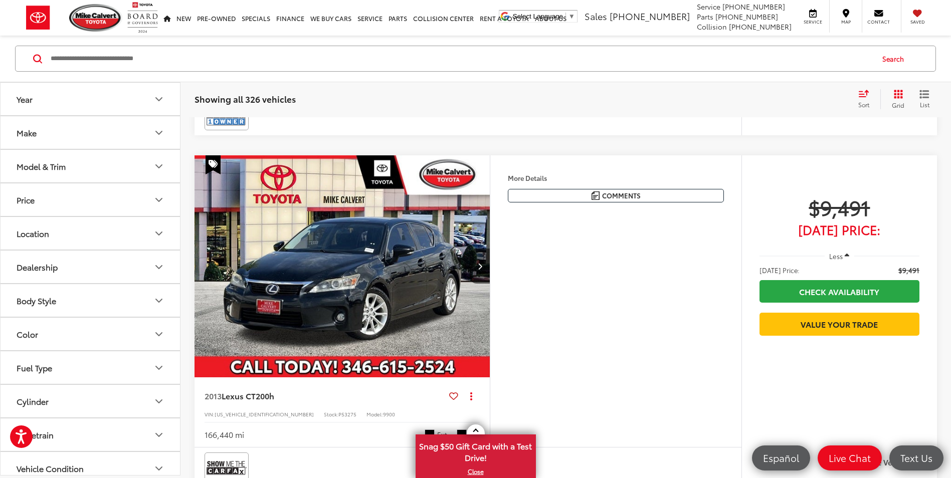
scroll to position [1118, 0]
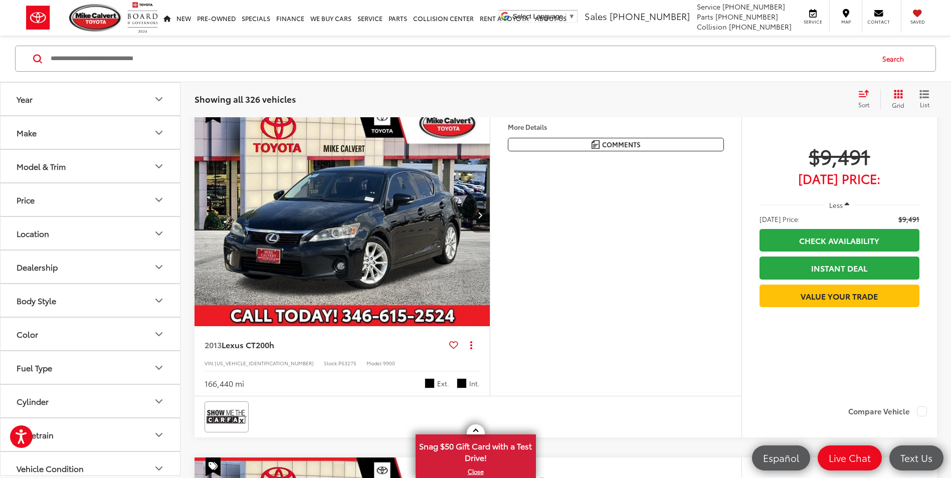
click at [478, 211] on button "Next image" at bounding box center [480, 215] width 20 height 35
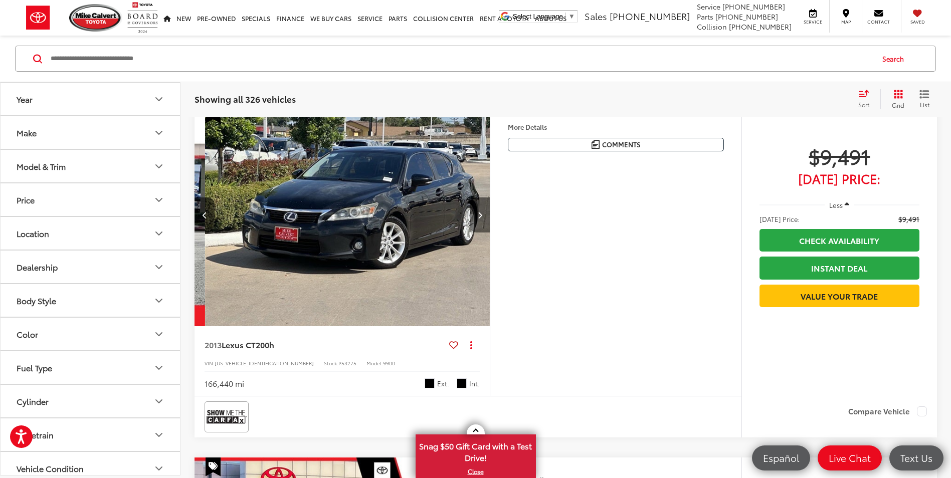
scroll to position [0, 297]
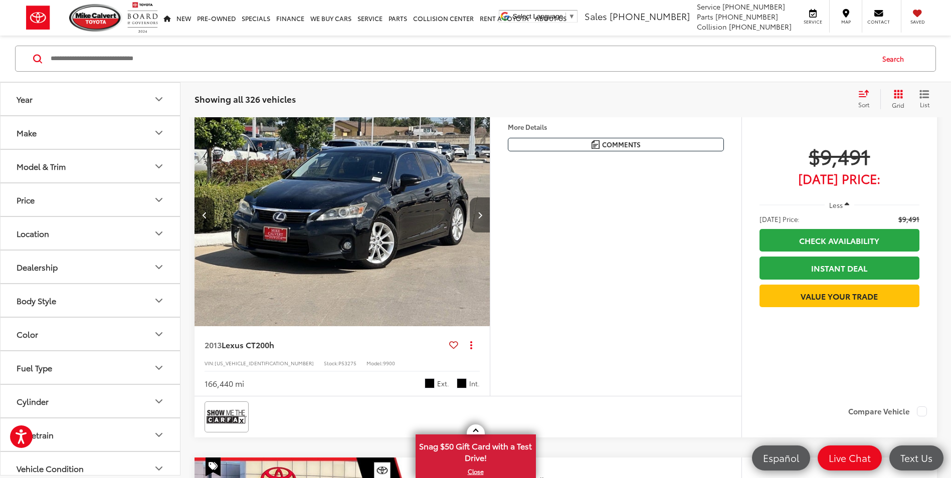
click at [478, 214] on icon "Next image" at bounding box center [480, 215] width 5 height 7
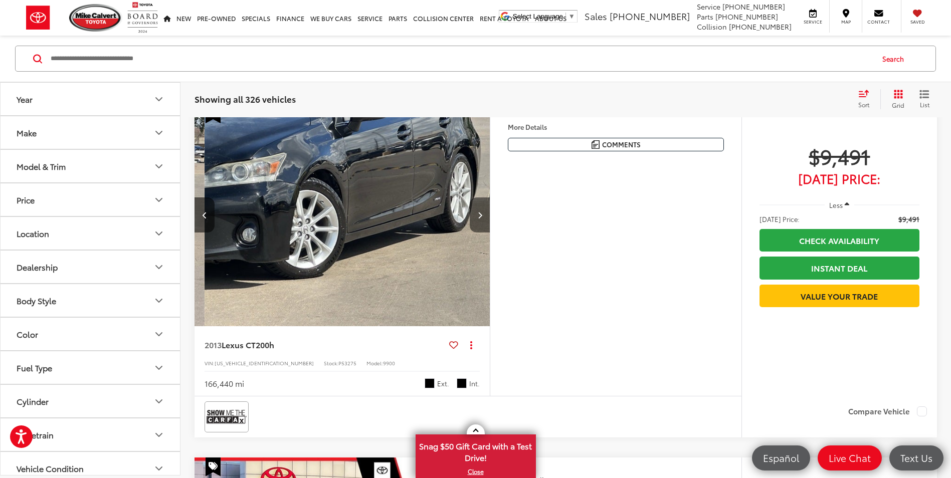
scroll to position [0, 594]
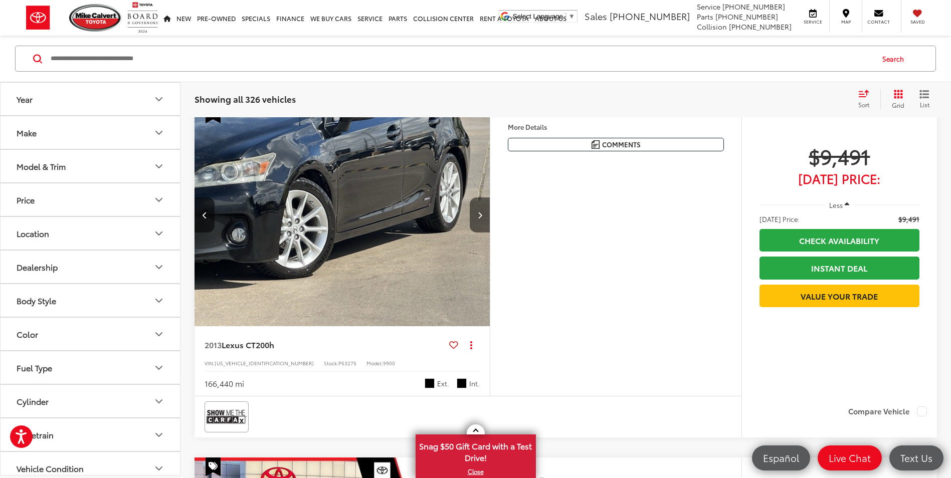
click at [478, 214] on icon "Next image" at bounding box center [480, 215] width 5 height 7
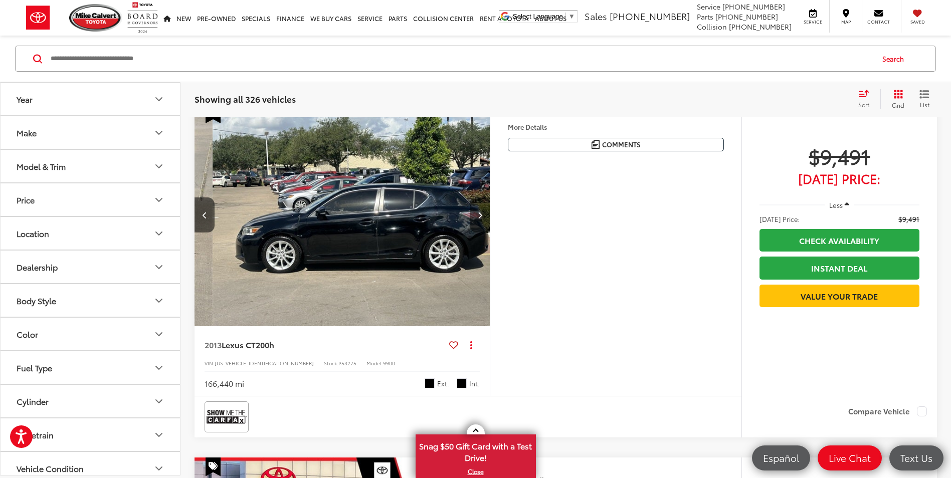
scroll to position [0, 891]
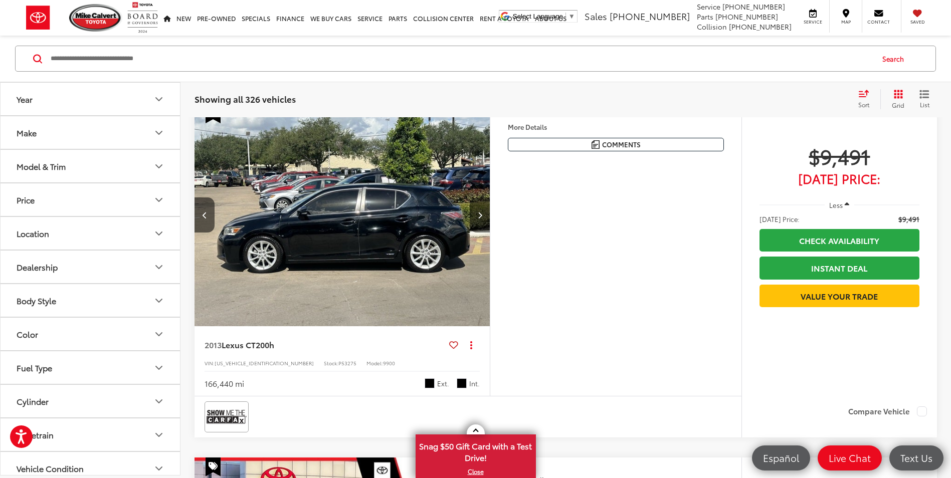
click at [479, 215] on icon "Next image" at bounding box center [480, 215] width 5 height 7
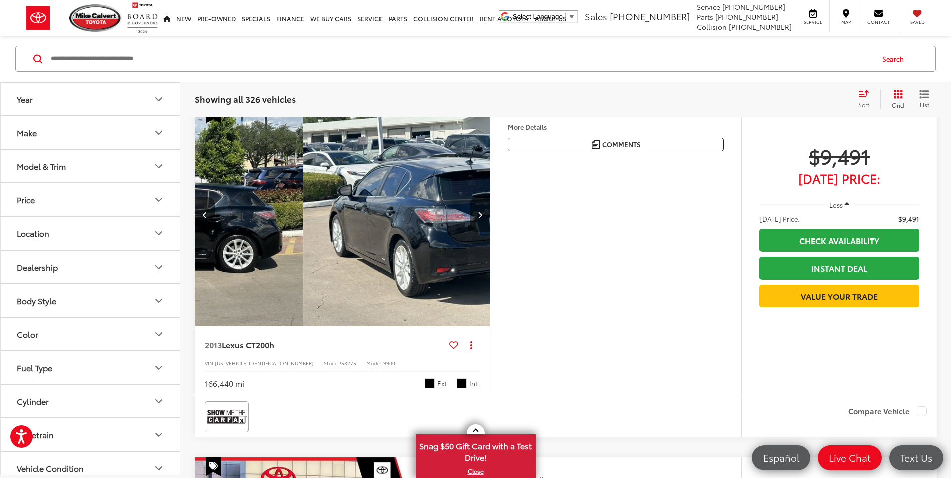
scroll to position [0, 1187]
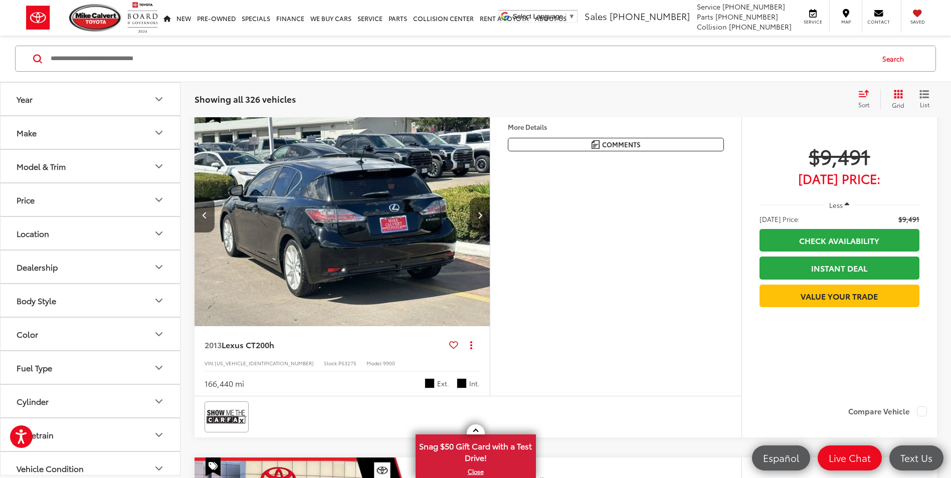
click at [479, 215] on icon "Next image" at bounding box center [480, 215] width 5 height 7
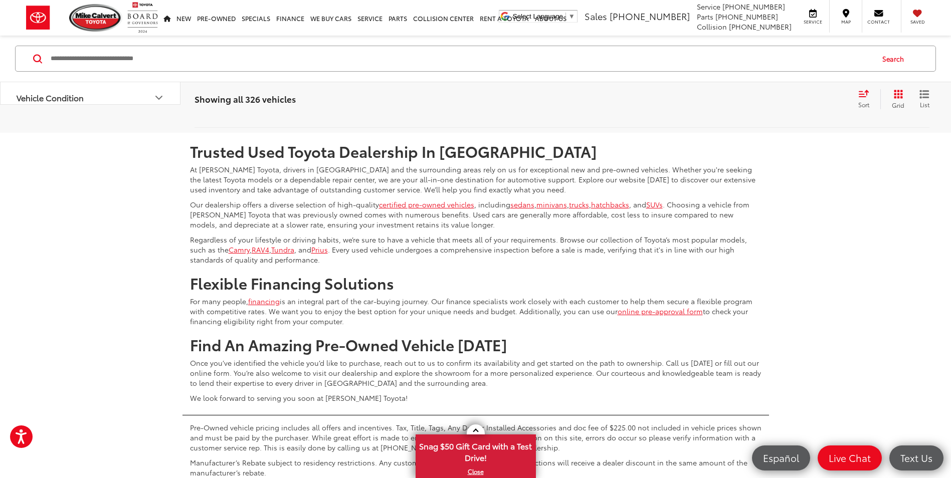
scroll to position [4177, 0]
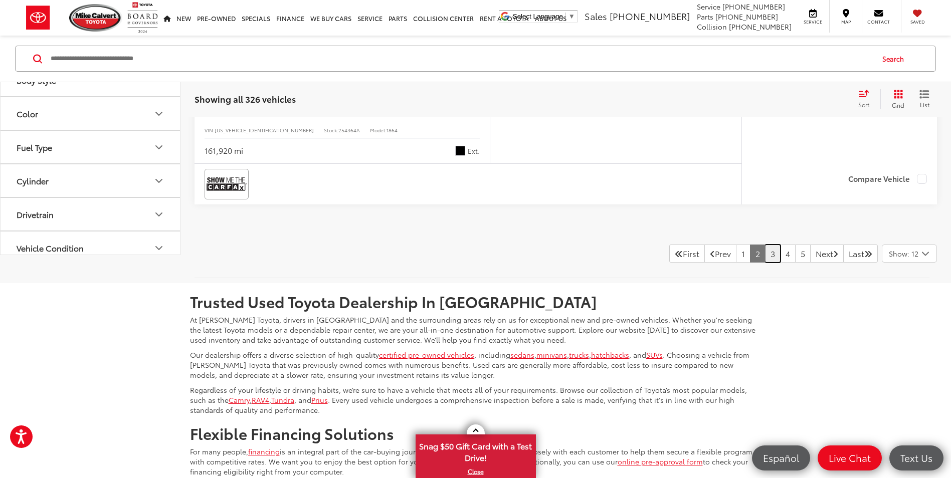
click at [765, 257] on link "3" at bounding box center [773, 254] width 16 height 18
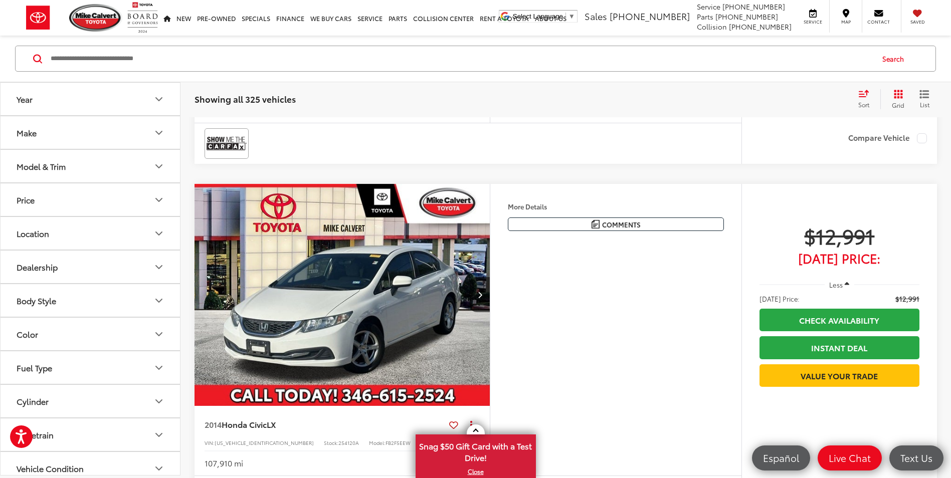
scroll to position [817, 0]
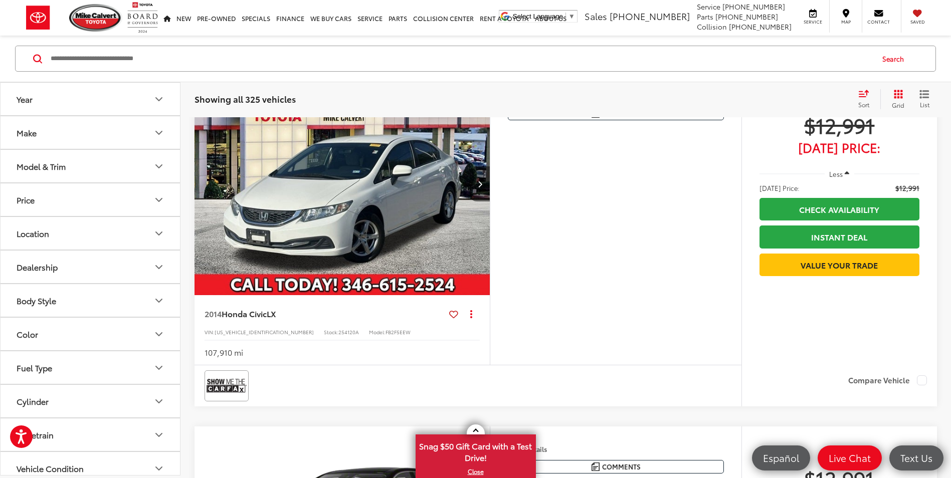
click at [480, 185] on icon "Next image" at bounding box center [480, 184] width 5 height 7
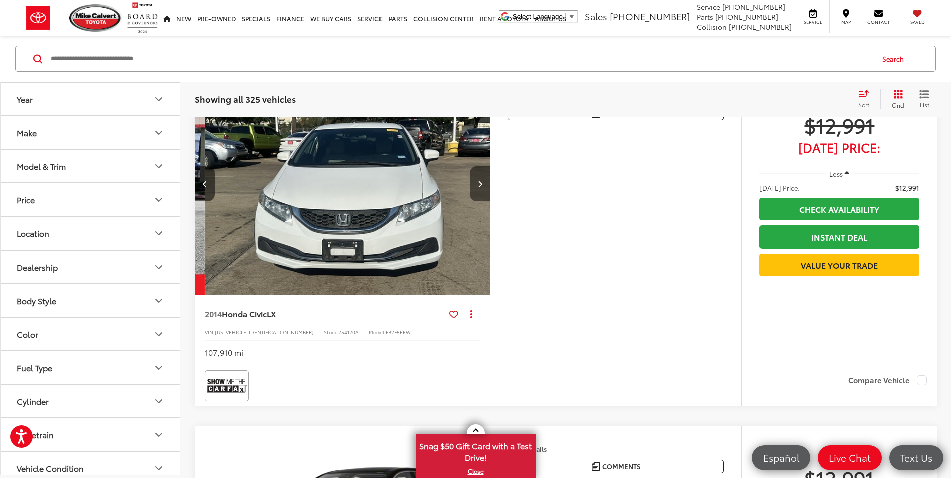
scroll to position [0, 297]
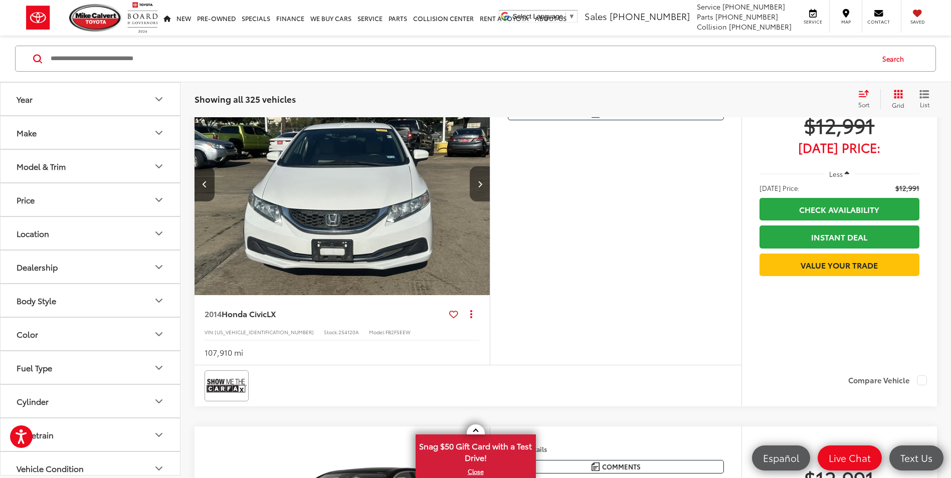
click at [480, 185] on icon "Next image" at bounding box center [480, 184] width 5 height 7
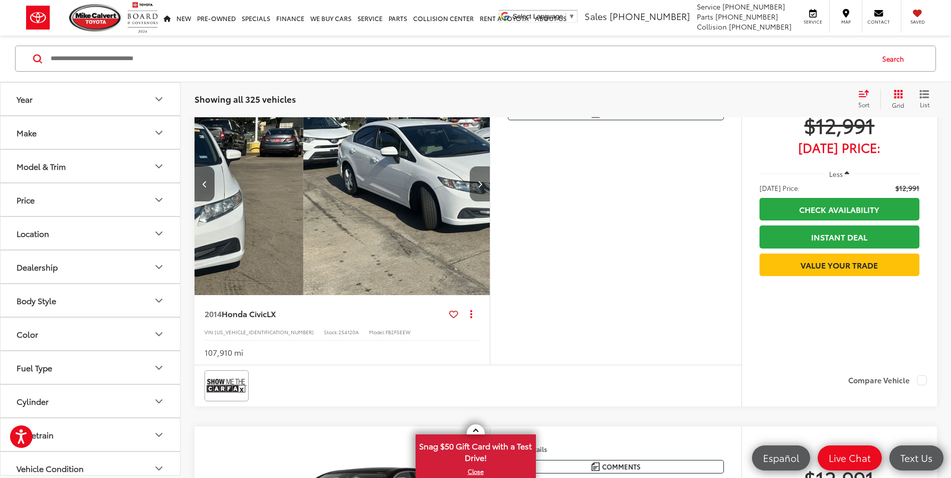
scroll to position [0, 594]
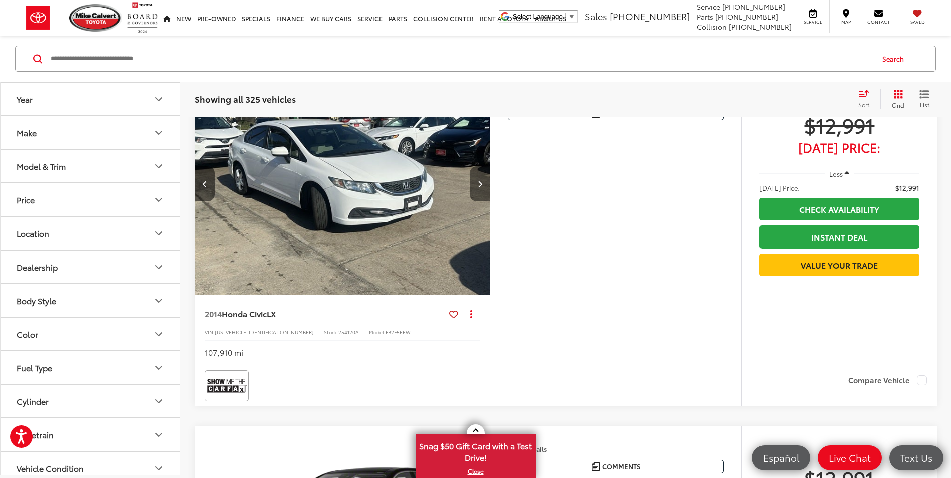
click at [480, 185] on icon "Next image" at bounding box center [480, 184] width 5 height 7
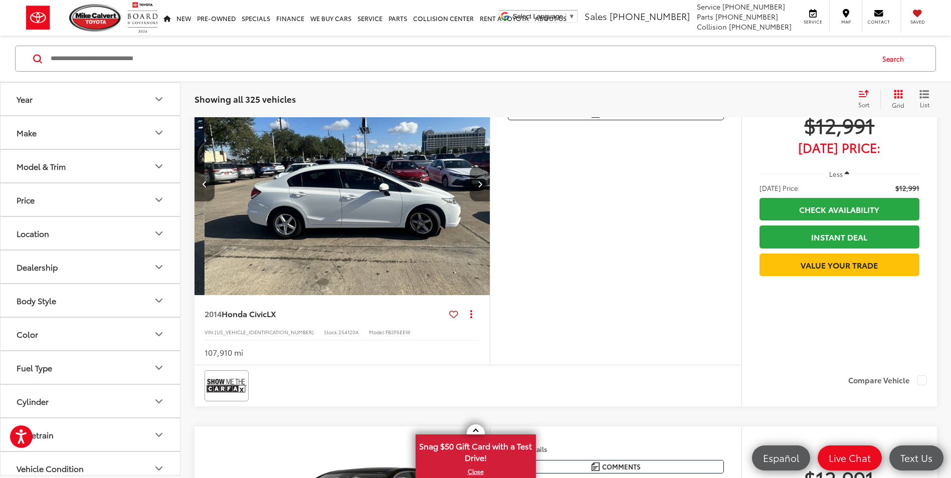
scroll to position [0, 891]
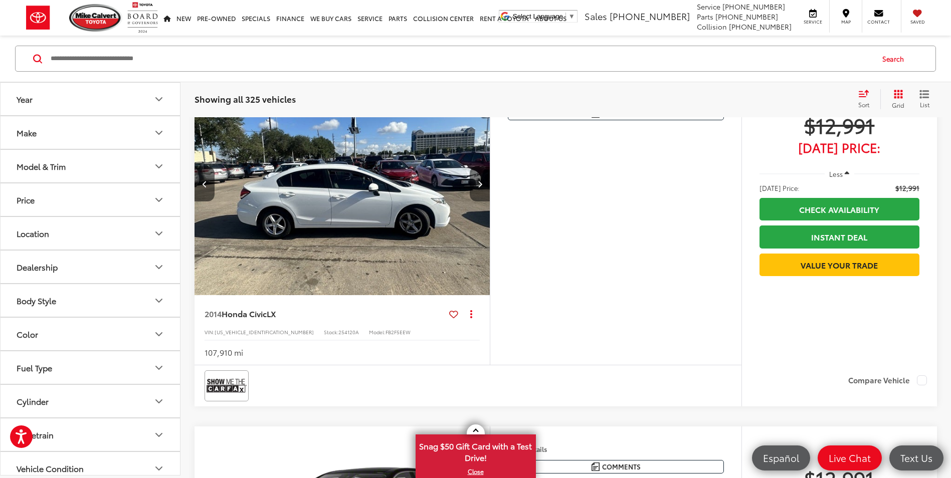
click at [480, 185] on icon "Next image" at bounding box center [480, 184] width 5 height 7
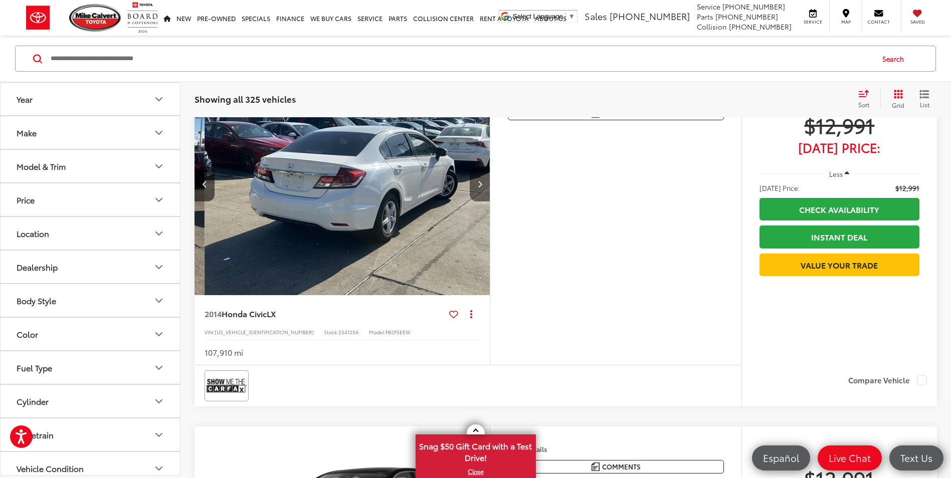
scroll to position [0, 1187]
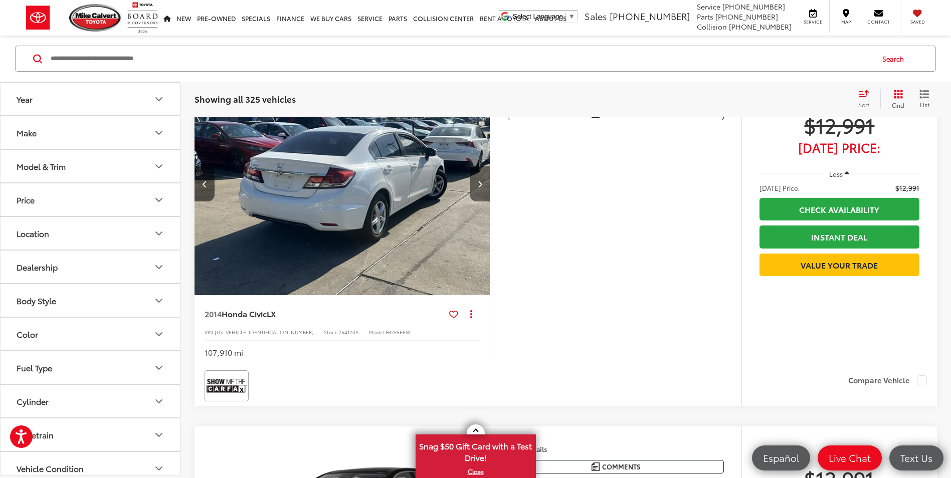
click at [480, 185] on icon "Next image" at bounding box center [480, 184] width 5 height 7
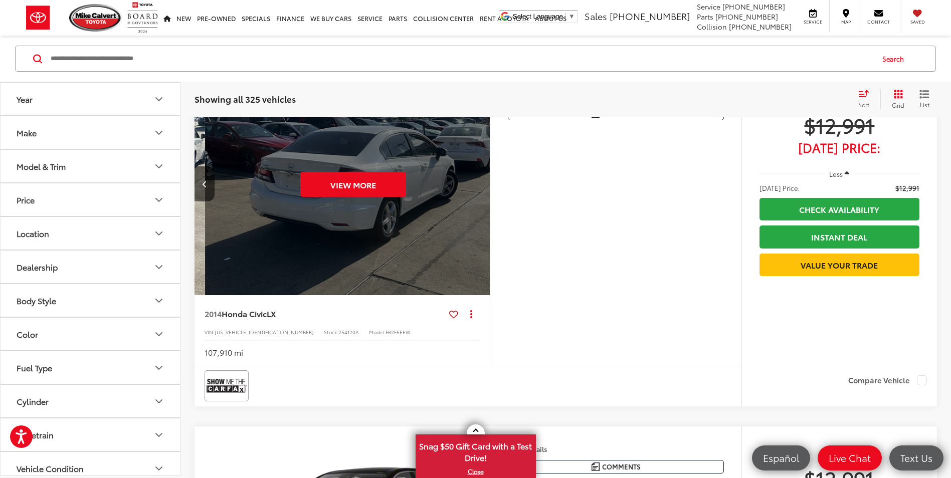
scroll to position [0, 1485]
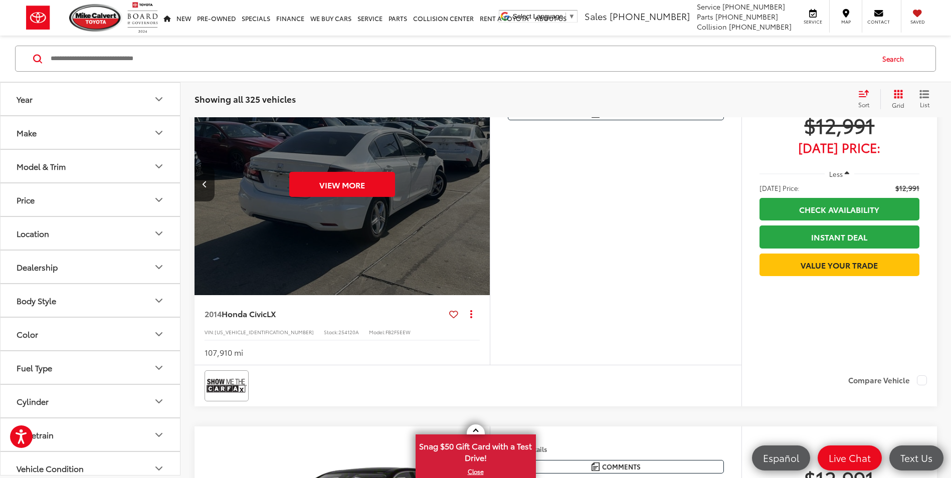
click at [480, 185] on div "View More" at bounding box center [342, 184] width 297 height 223
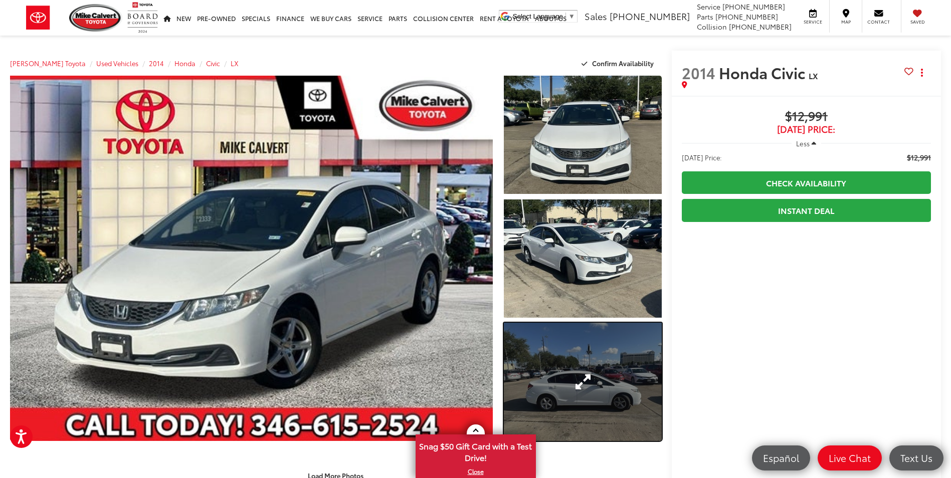
click at [570, 351] on link "Expand Photo 3" at bounding box center [582, 382] width 157 height 118
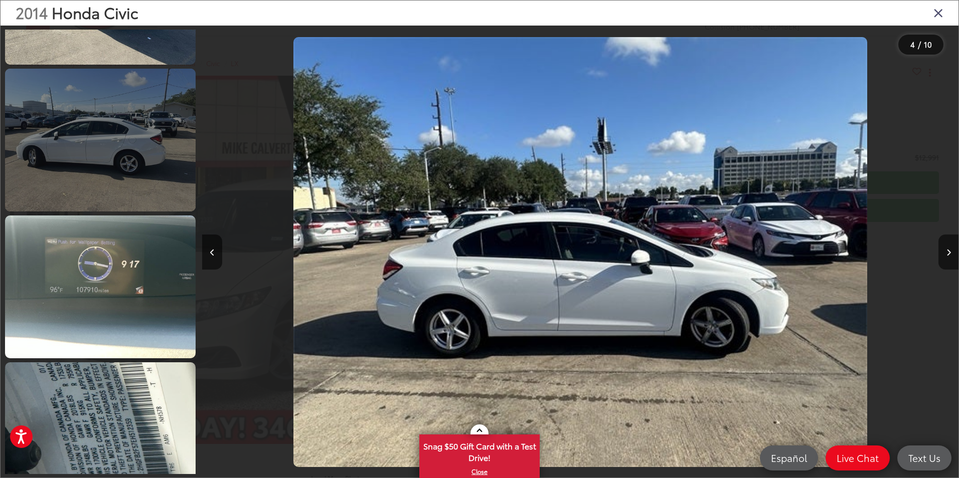
scroll to position [1026, 0]
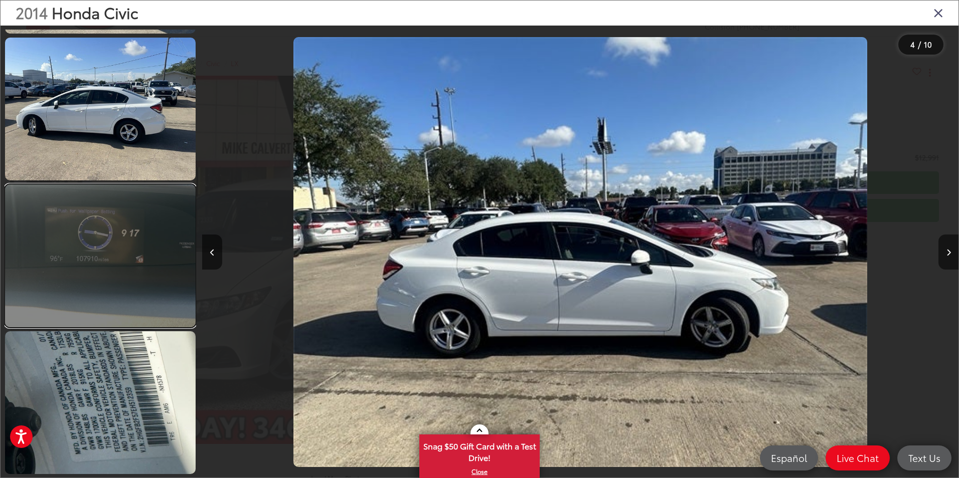
click at [128, 245] on link at bounding box center [100, 256] width 191 height 143
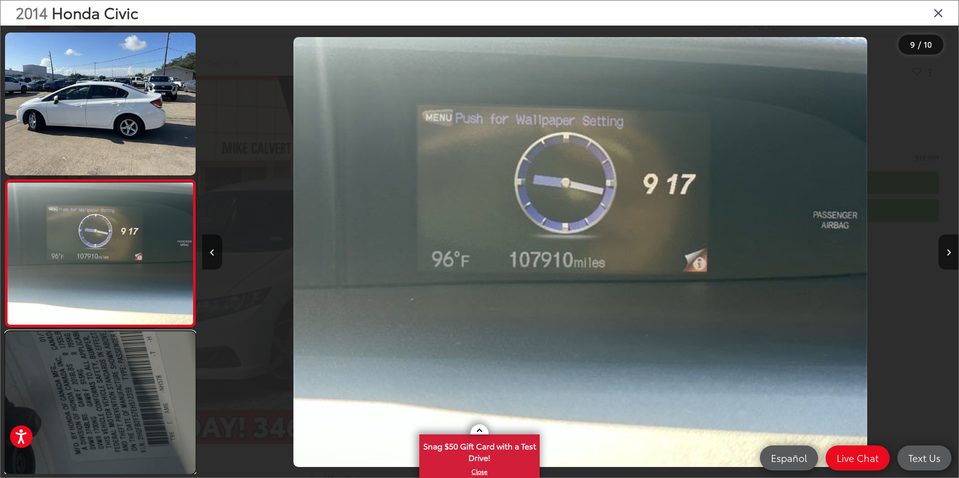
click at [95, 363] on link at bounding box center [100, 402] width 191 height 143
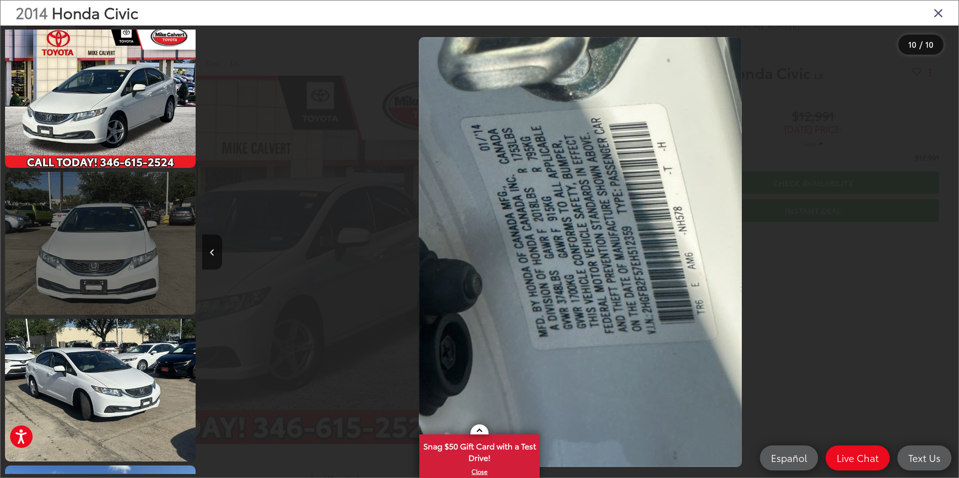
scroll to position [0, 0]
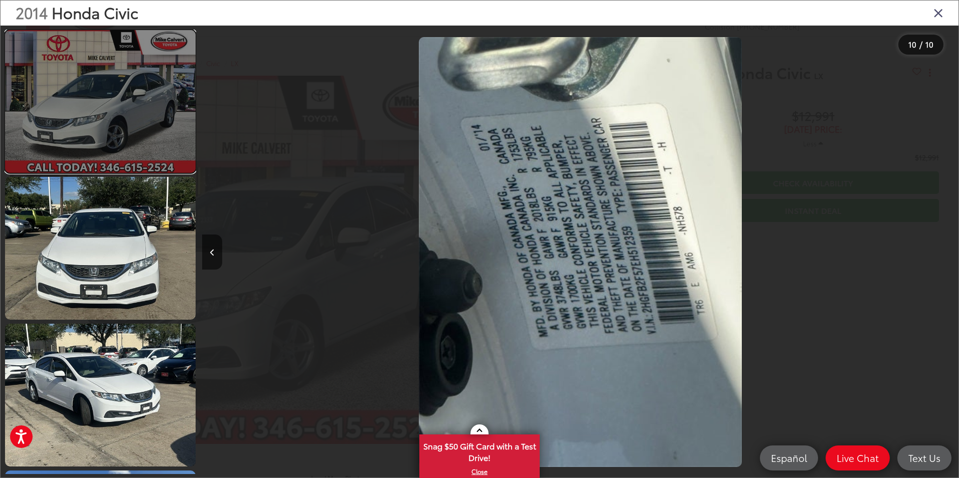
click at [120, 136] on link at bounding box center [100, 101] width 191 height 143
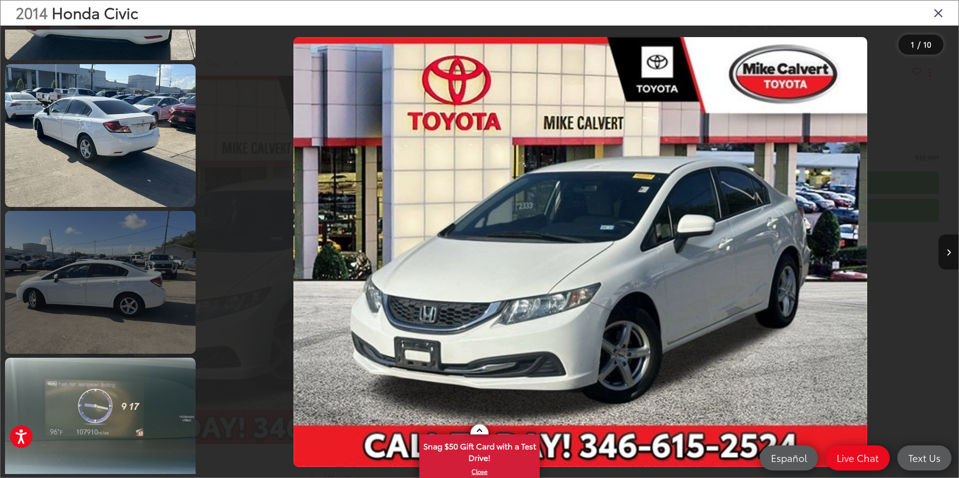
scroll to position [1026, 0]
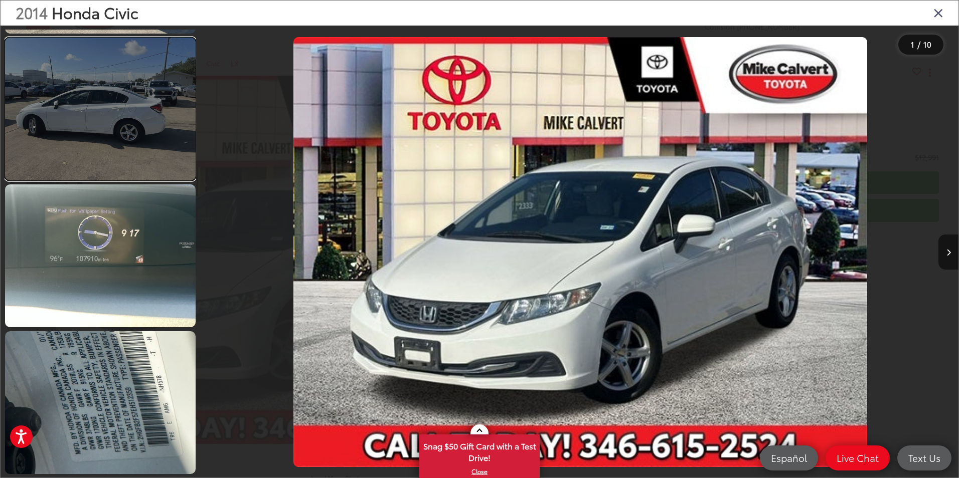
click at [117, 149] on link at bounding box center [100, 109] width 191 height 143
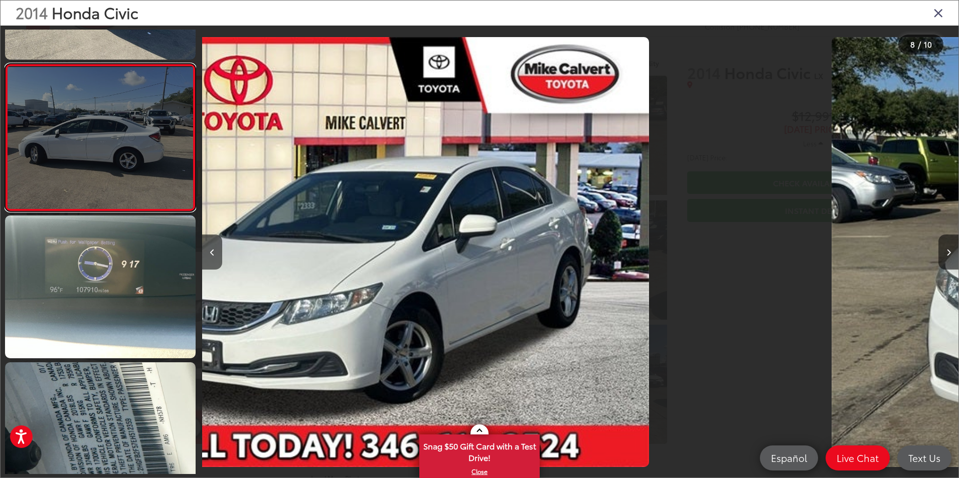
scroll to position [0, 0]
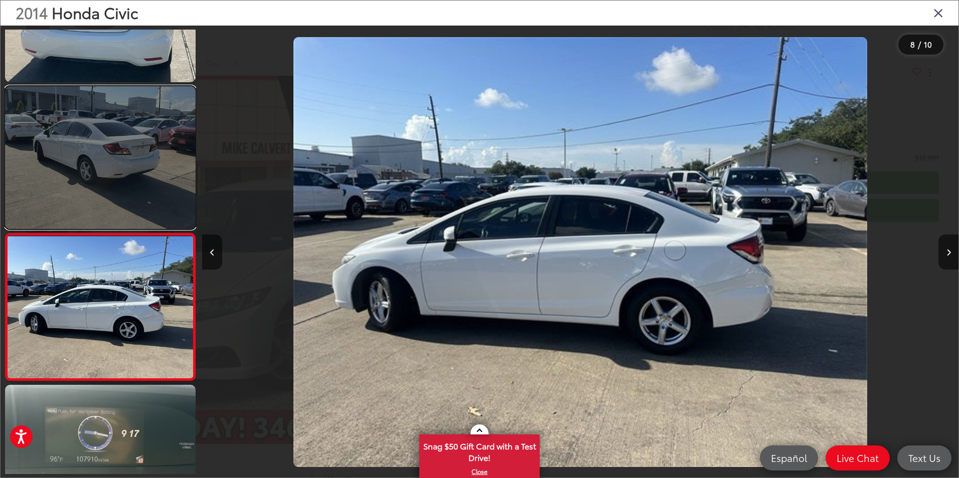
click at [105, 178] on link at bounding box center [100, 157] width 191 height 143
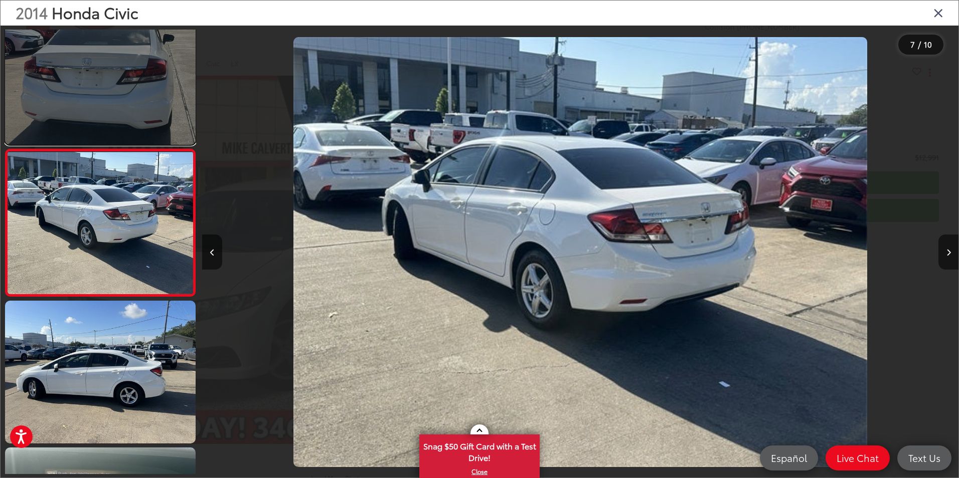
click at [90, 99] on link at bounding box center [100, 73] width 191 height 143
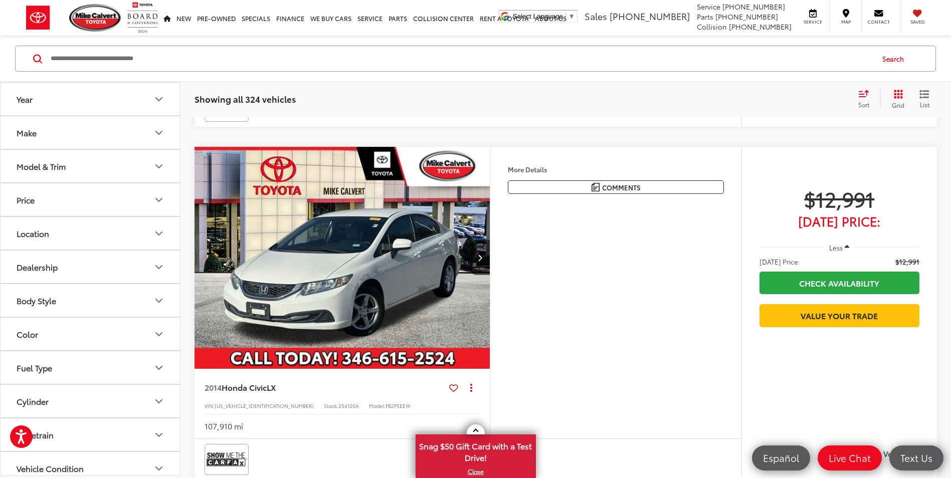
scroll to position [767, 0]
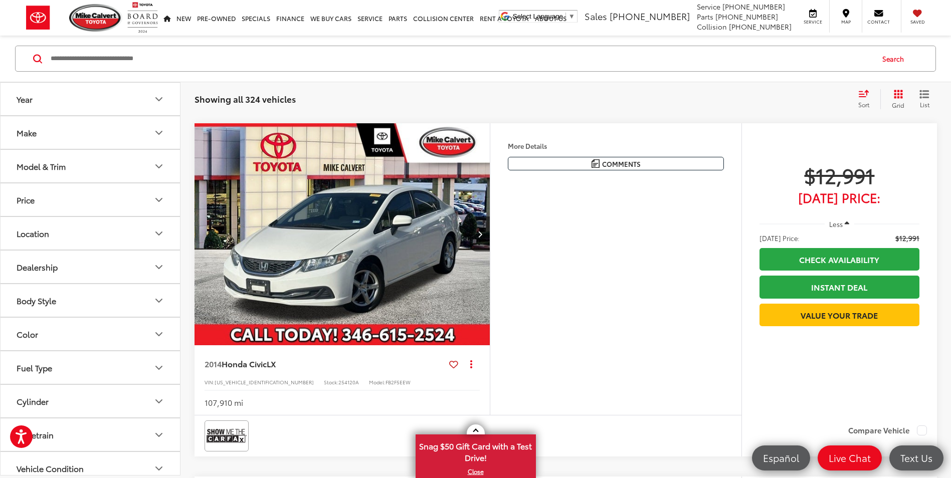
click at [812, 200] on span "[DATE] Price:" at bounding box center [840, 198] width 160 height 10
click at [853, 199] on span "[DATE] Price:" at bounding box center [840, 198] width 160 height 10
click at [861, 194] on span "[DATE] Price:" at bounding box center [840, 198] width 160 height 10
click at [833, 258] on link "Check Availability" at bounding box center [840, 259] width 160 height 23
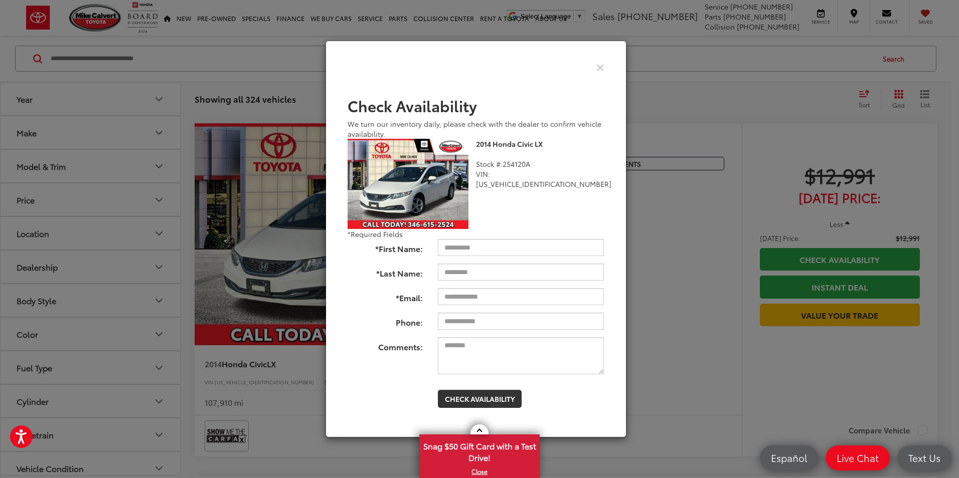
click at [720, 230] on div "Check Availability We turn our inventory daily, please check with the dealer to…" at bounding box center [479, 239] width 959 height 478
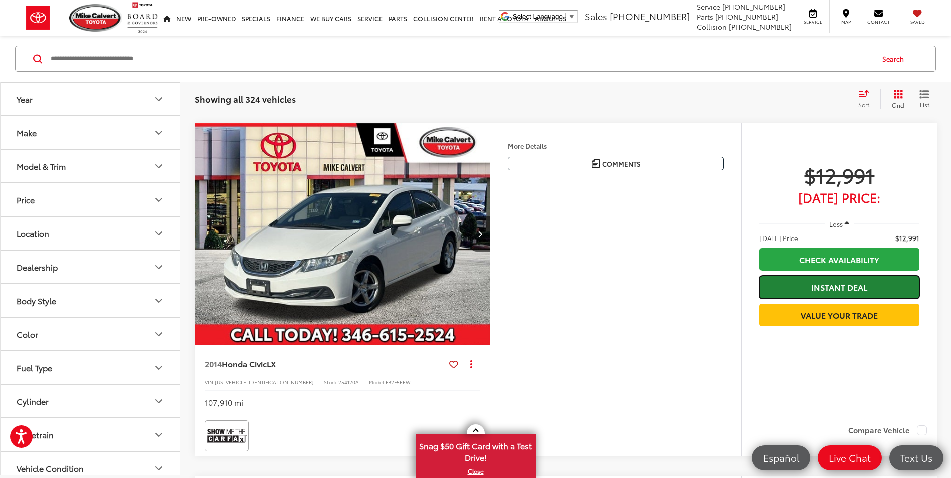
click at [832, 285] on link "Instant Deal" at bounding box center [840, 287] width 160 height 23
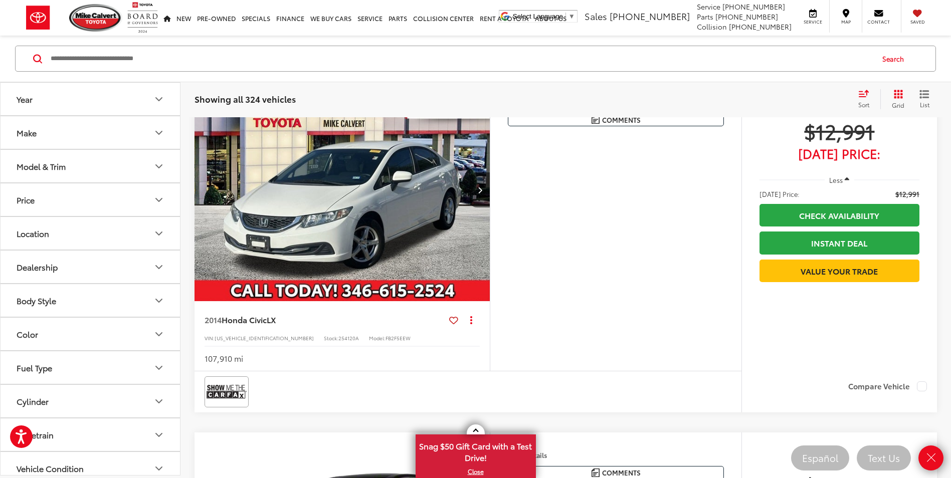
scroll to position [867, 0]
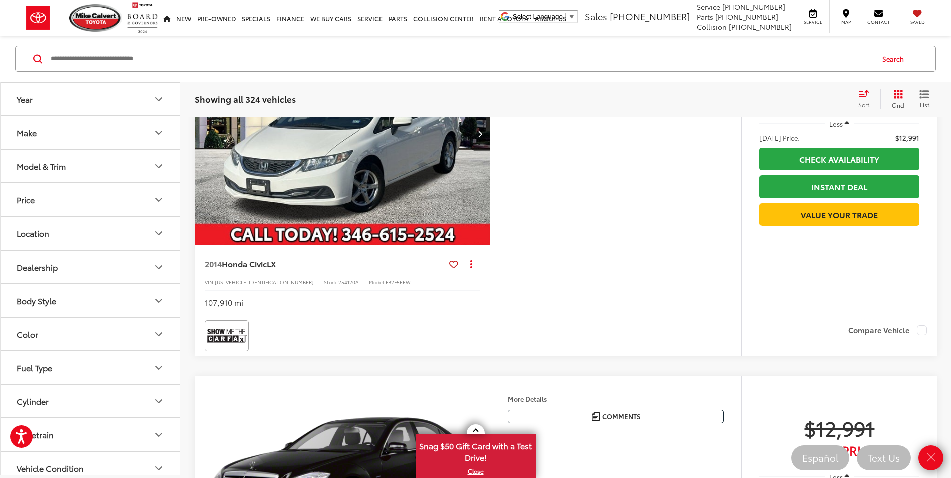
click at [654, 196] on div "Features Bluetooth® Aux Input Keyless Entry Emergency Brake Assist Rear View Ca…" at bounding box center [616, 169] width 252 height 292
click at [575, 174] on div "Features Bluetooth® Aux Input Keyless Entry Emergency Brake Assist Rear View Ca…" at bounding box center [616, 169] width 252 height 292
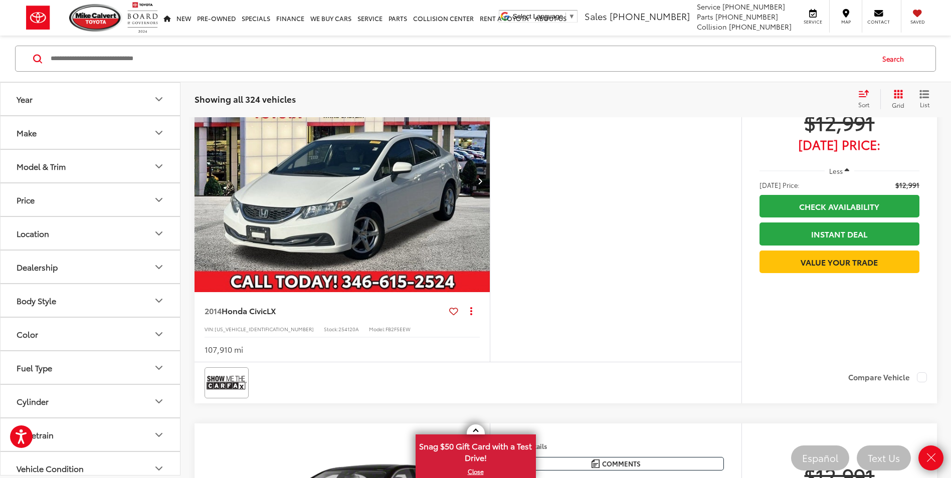
scroll to position [767, 0]
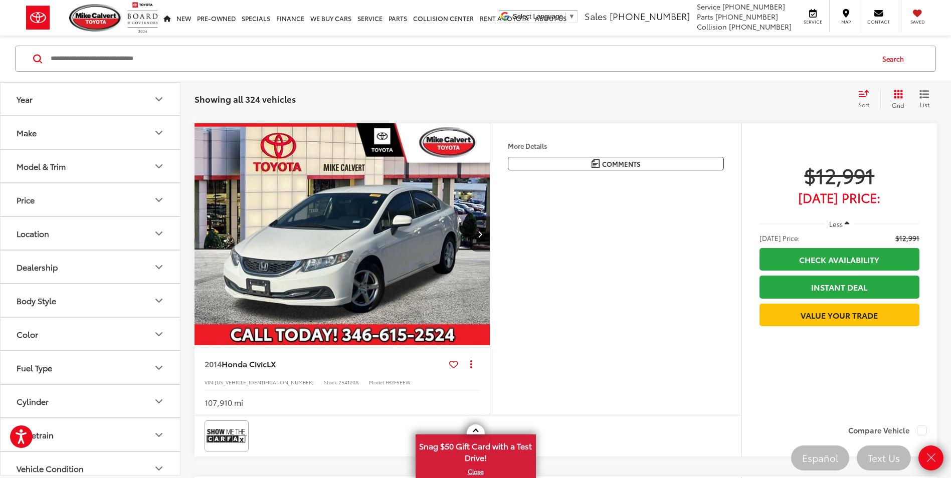
click at [655, 228] on div "Features Bluetooth® Aux Input Keyless Entry Emergency Brake Assist Rear View Ca…" at bounding box center [616, 269] width 252 height 292
click at [431, 223] on img "2014 Honda Civic LX 0" at bounding box center [342, 234] width 297 height 223
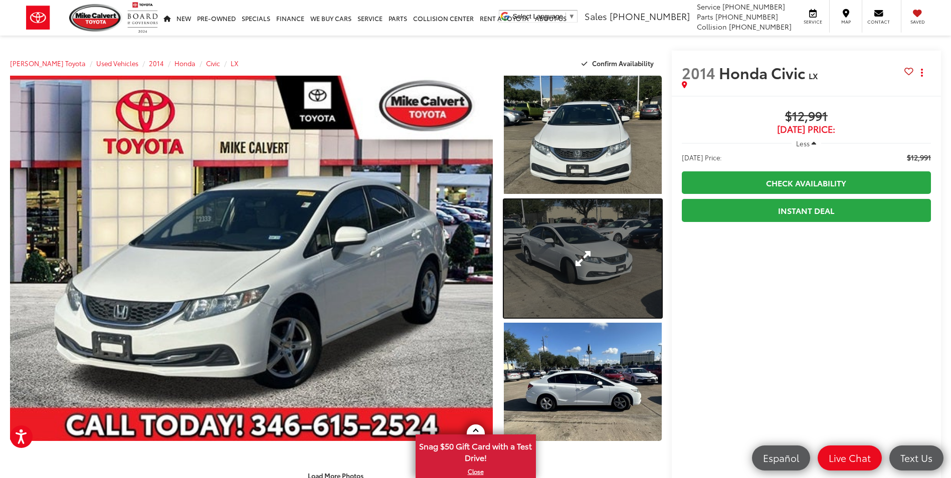
click at [547, 255] on link "Expand Photo 2" at bounding box center [582, 259] width 157 height 118
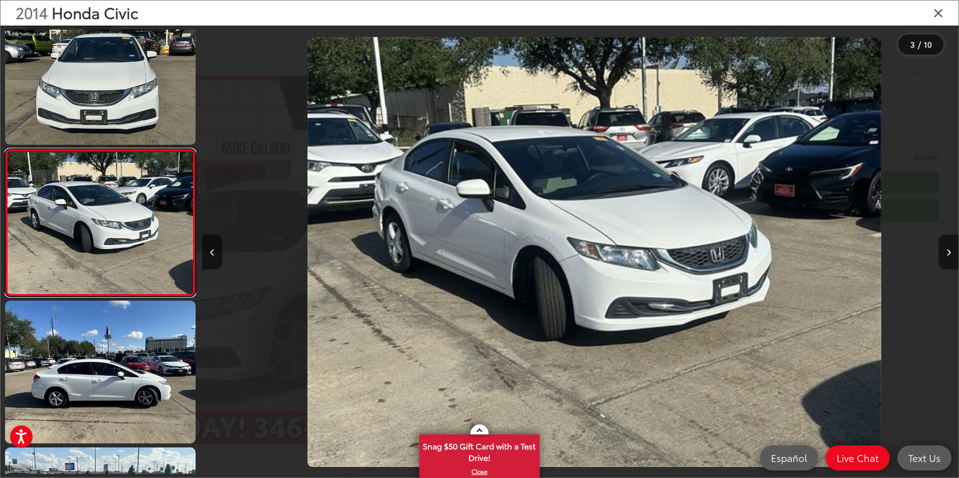
scroll to position [0, 1512]
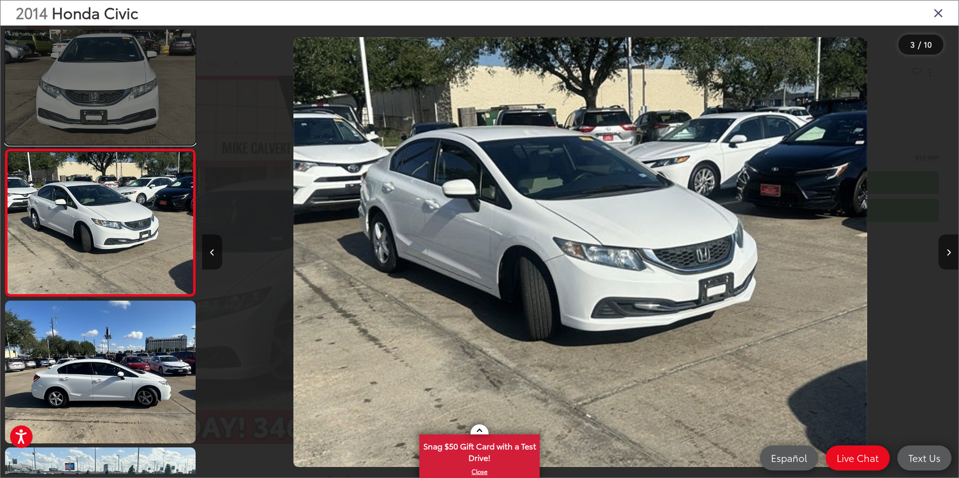
click at [153, 95] on link at bounding box center [100, 73] width 191 height 143
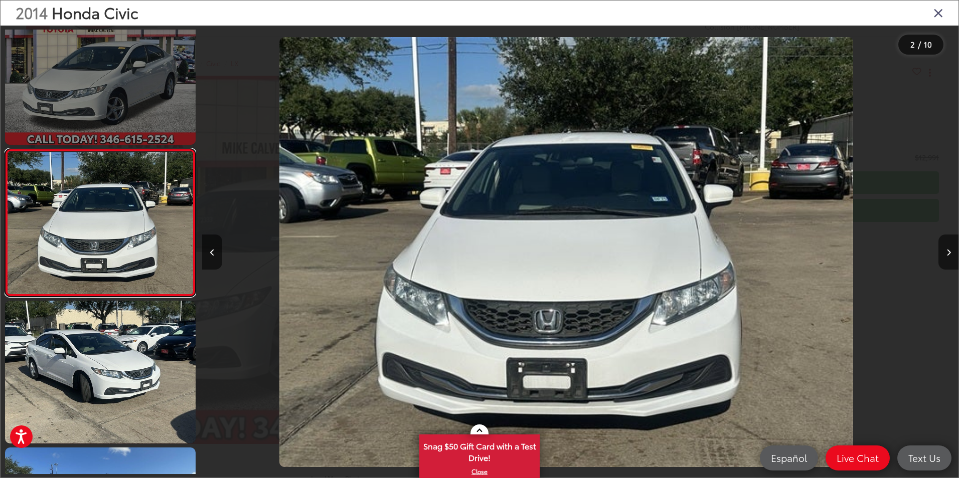
scroll to position [0, 756]
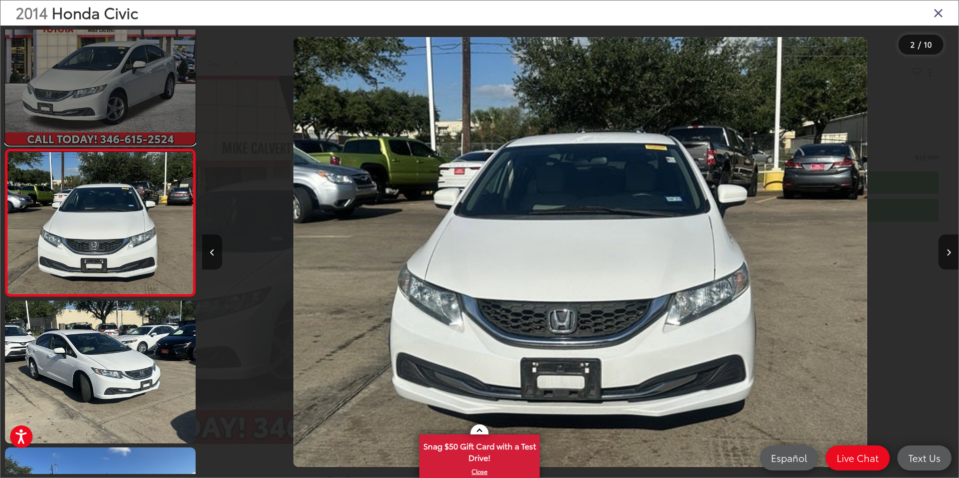
click at [161, 78] on link at bounding box center [100, 73] width 191 height 143
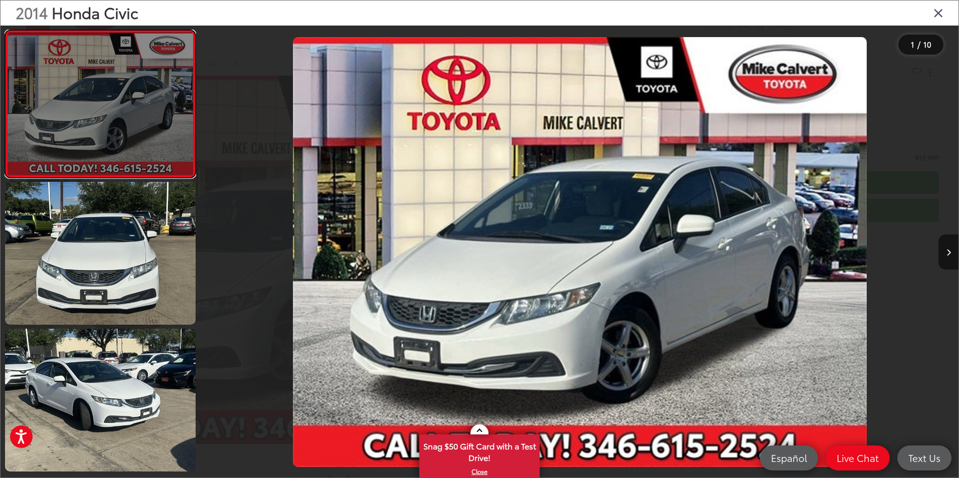
scroll to position [0, 0]
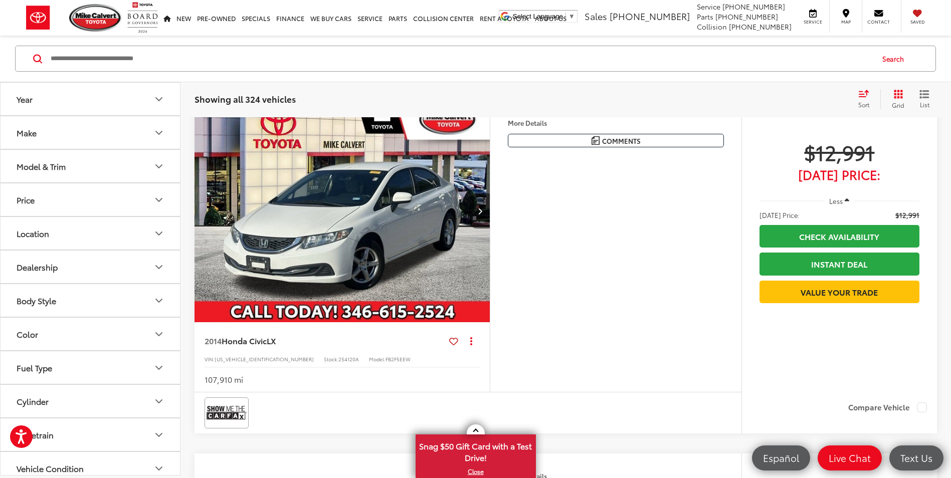
scroll to position [767, 0]
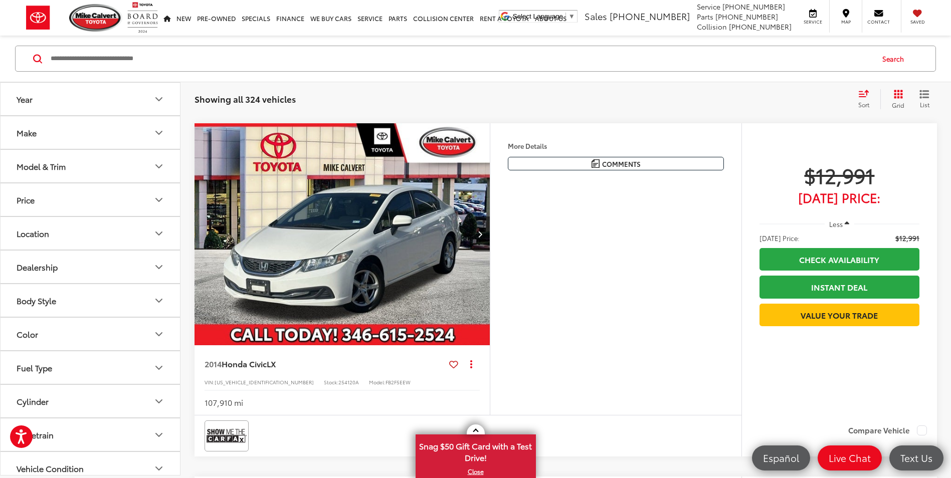
click at [814, 236] on li "[DATE] Price: $12,991" at bounding box center [840, 238] width 160 height 10
click at [846, 222] on icon "button" at bounding box center [847, 224] width 5 height 8
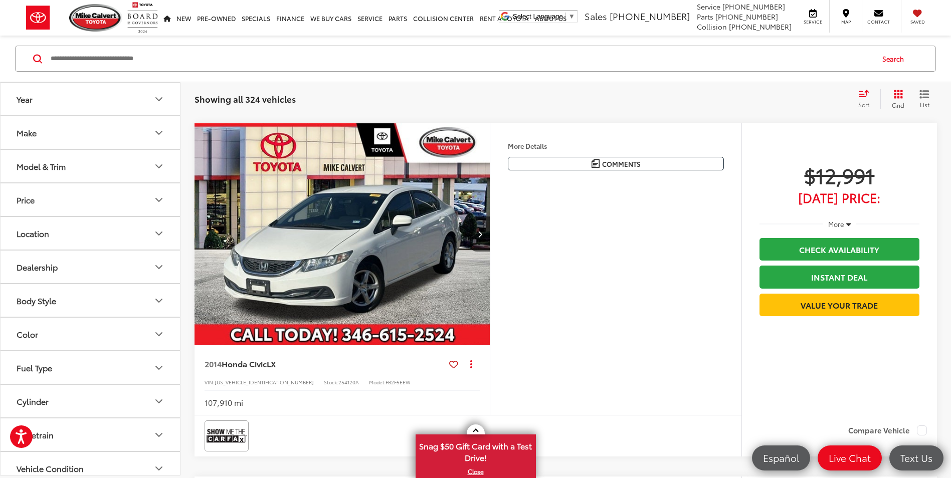
click at [893, 221] on div "More" at bounding box center [840, 224] width 160 height 18
click at [862, 277] on link "Instant Deal" at bounding box center [840, 277] width 160 height 23
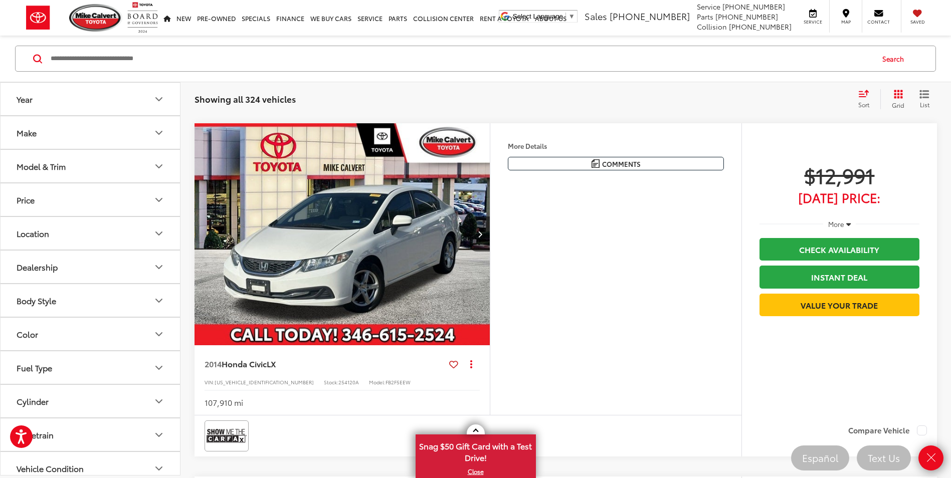
click at [566, 198] on div "Features Bluetooth® Aux Input Keyless Entry Emergency Brake Assist Rear View Ca…" at bounding box center [616, 269] width 252 height 292
click at [471, 213] on img "2014 Honda Civic LX 0" at bounding box center [342, 234] width 297 height 223
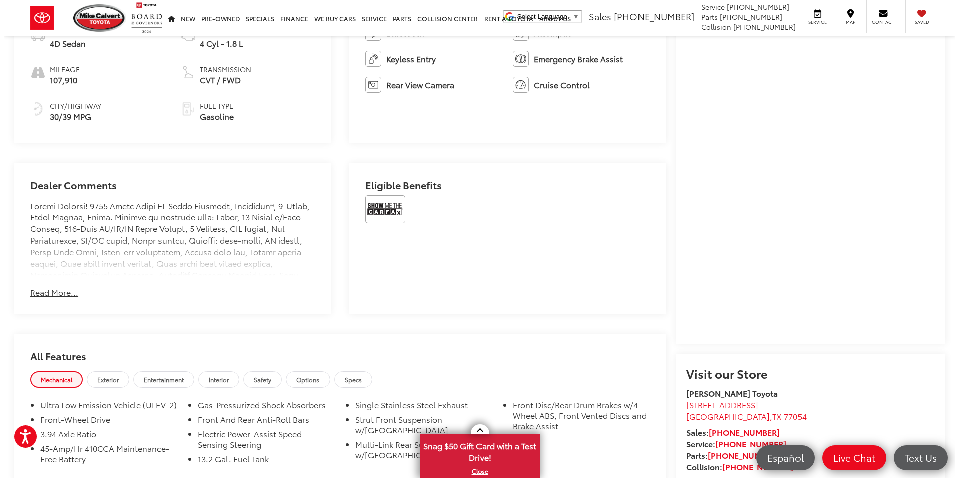
scroll to position [653, 0]
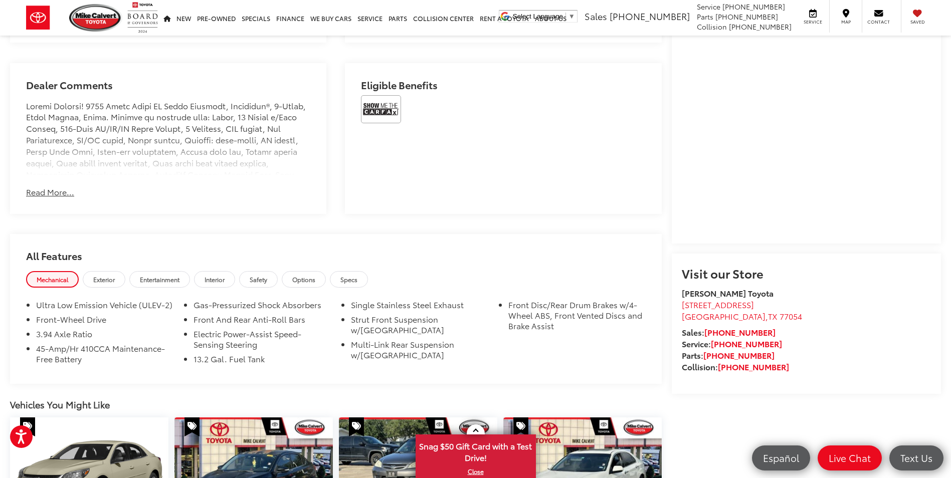
click at [682, 231] on capital-one-entry-button at bounding box center [682, 231] width 0 height 0
